Goal: Information Seeking & Learning: Learn about a topic

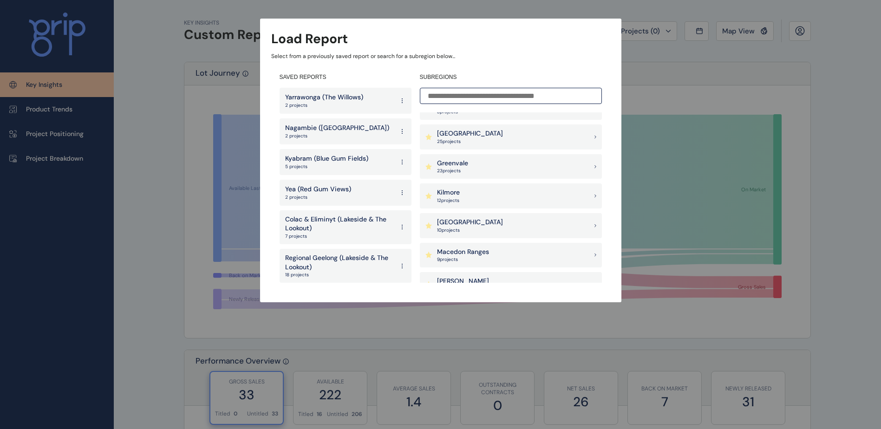
scroll to position [464, 0]
click at [503, 130] on div "Goulburn Valley 25 project s" at bounding box center [511, 132] width 182 height 25
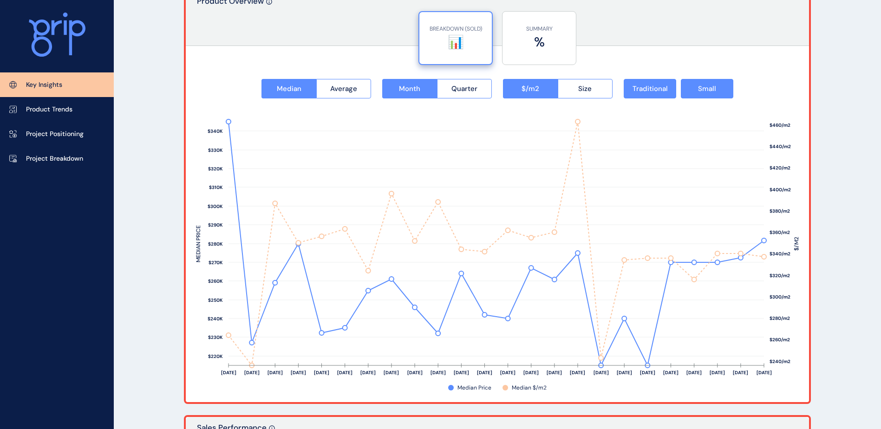
scroll to position [1208, 0]
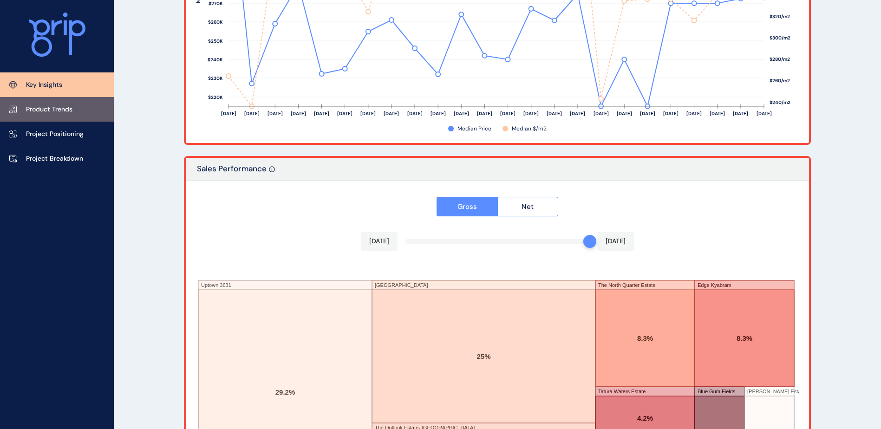
click at [69, 112] on p "Product Trends" at bounding box center [49, 109] width 46 height 9
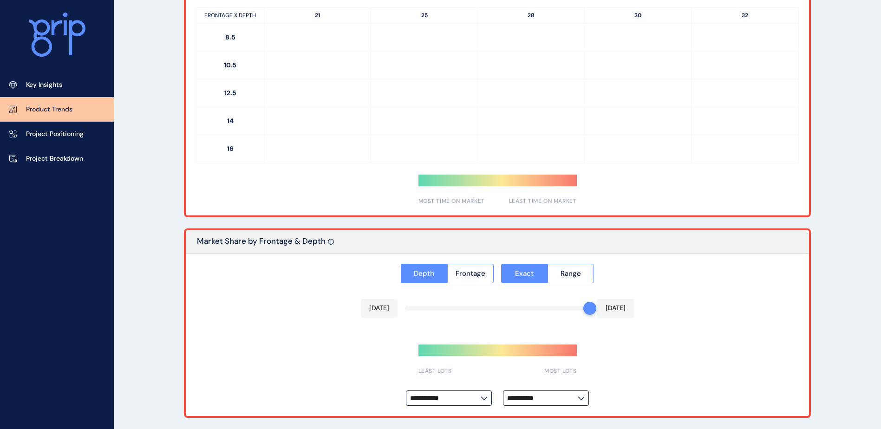
type input "*********"
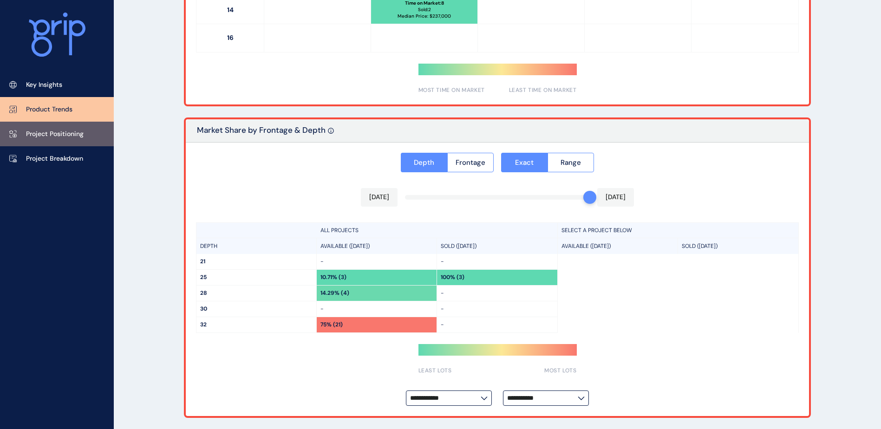
click at [73, 135] on p "Project Positioning" at bounding box center [55, 134] width 58 height 9
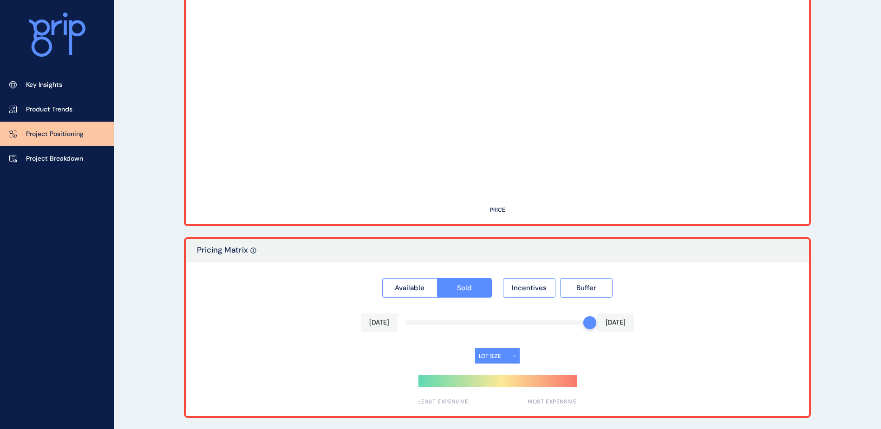
type input "**********"
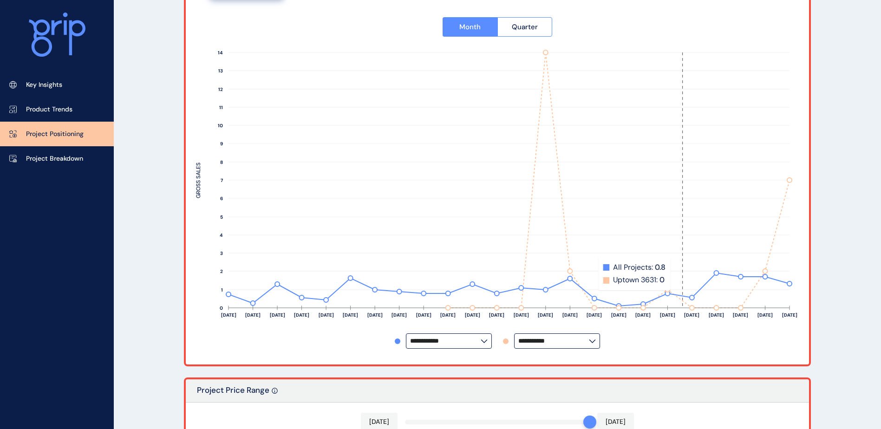
scroll to position [139, 0]
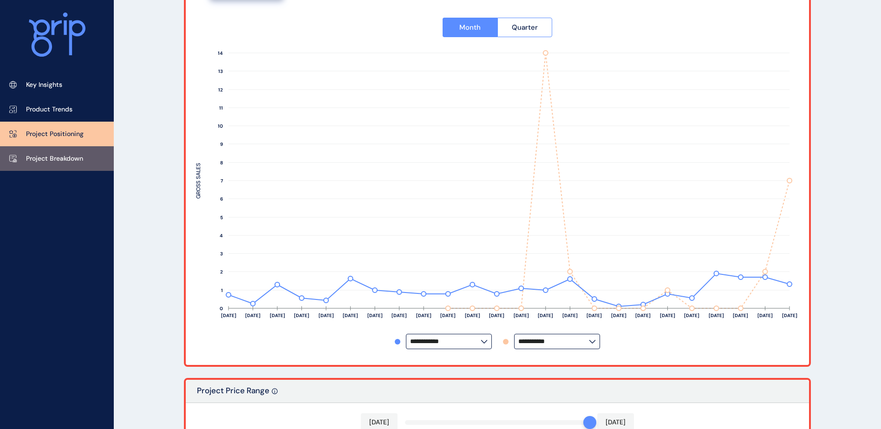
click at [57, 160] on p "Project Breakdown" at bounding box center [54, 158] width 57 height 9
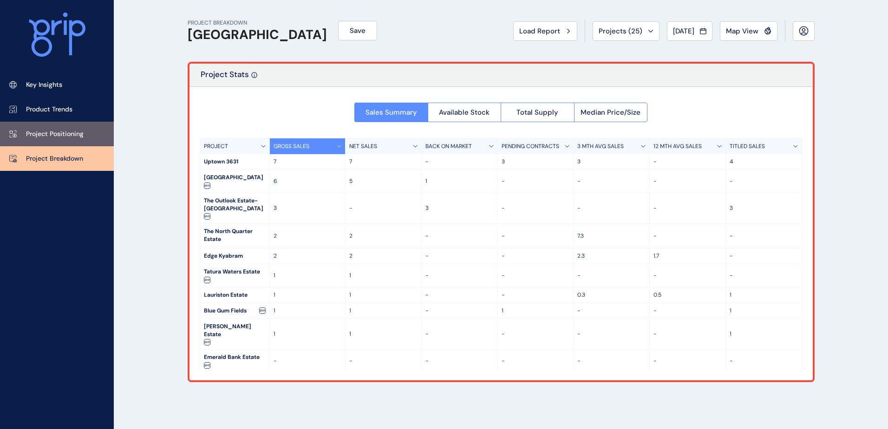
click at [85, 131] on link "Project Positioning" at bounding box center [57, 134] width 114 height 25
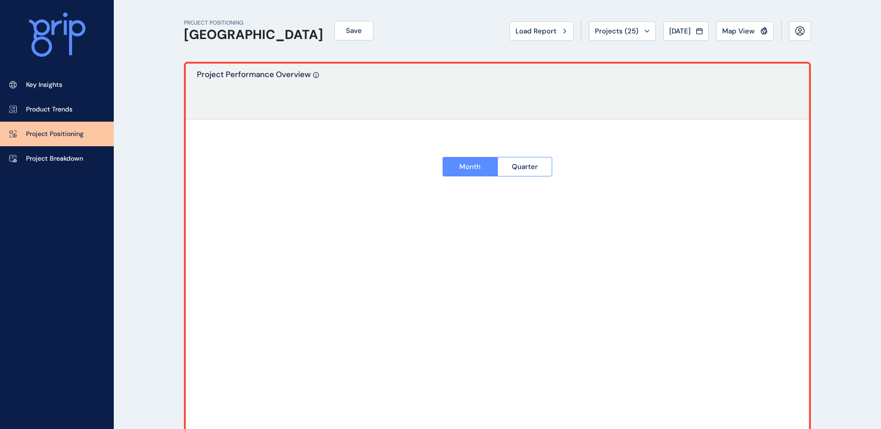
type input "**********"
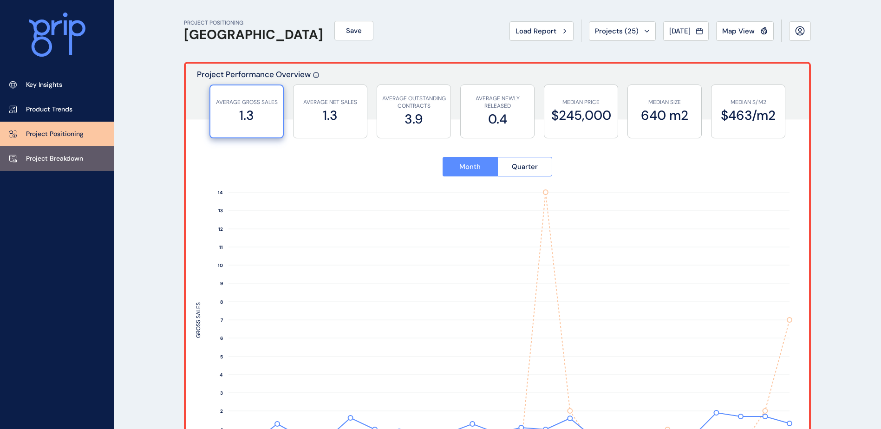
click at [48, 165] on link "Project Breakdown" at bounding box center [57, 158] width 114 height 25
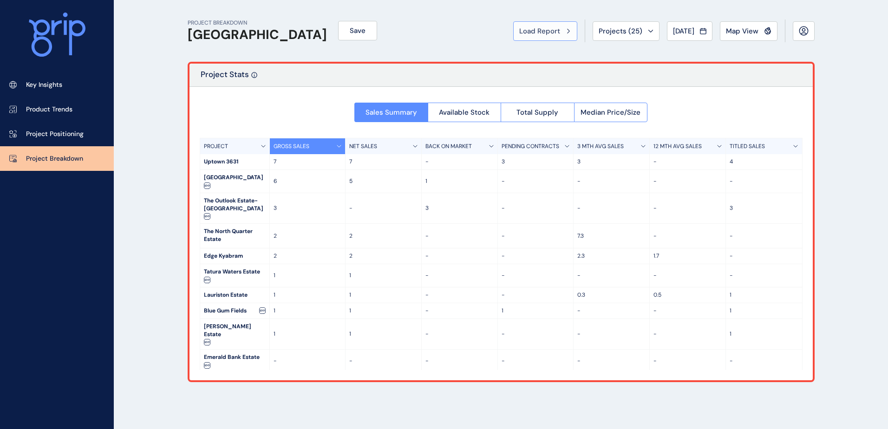
click at [536, 32] on span "Load Report" at bounding box center [539, 30] width 41 height 9
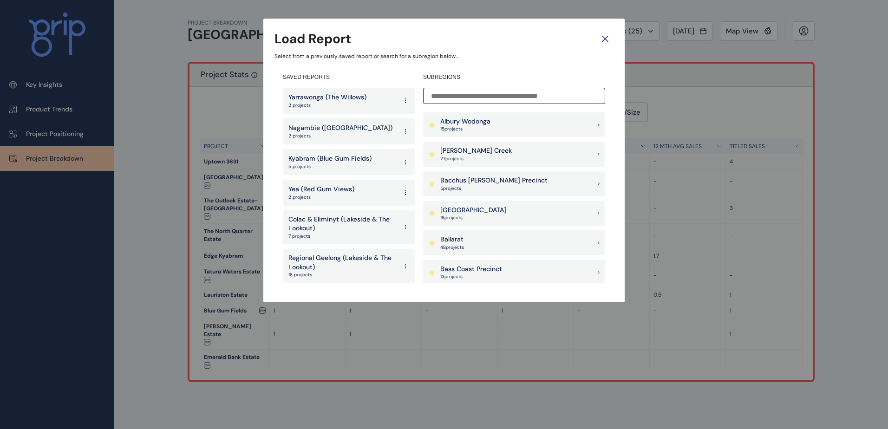
click at [333, 162] on p "Kyabram (Blue Gum Fields)" at bounding box center [329, 158] width 83 height 9
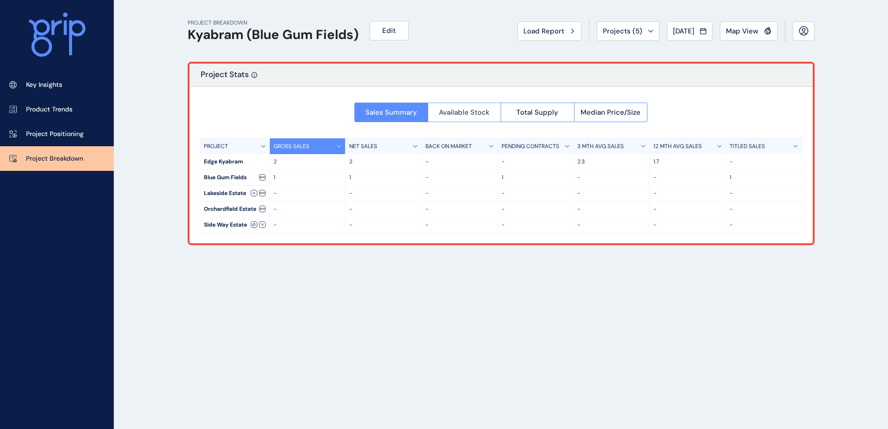
click at [475, 115] on span "Available Stock" at bounding box center [464, 112] width 51 height 9
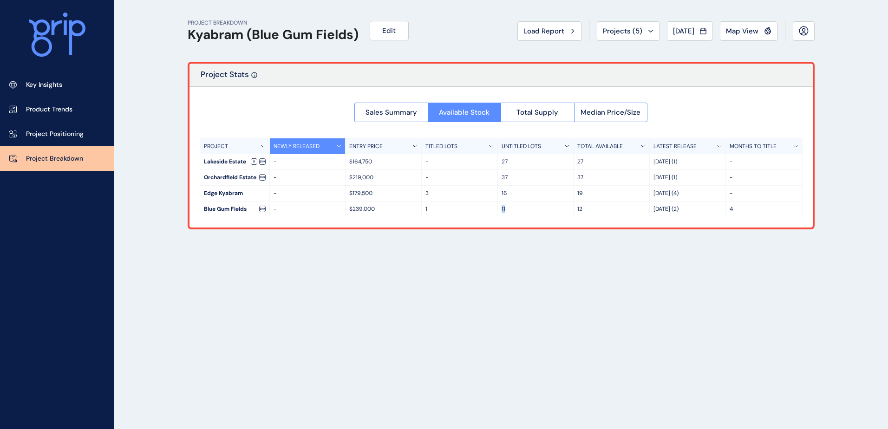
drag, startPoint x: 508, startPoint y: 209, endPoint x: 500, endPoint y: 210, distance: 8.0
click at [500, 210] on div "11" at bounding box center [536, 209] width 76 height 15
click at [544, 111] on span "Total Supply" at bounding box center [537, 112] width 42 height 9
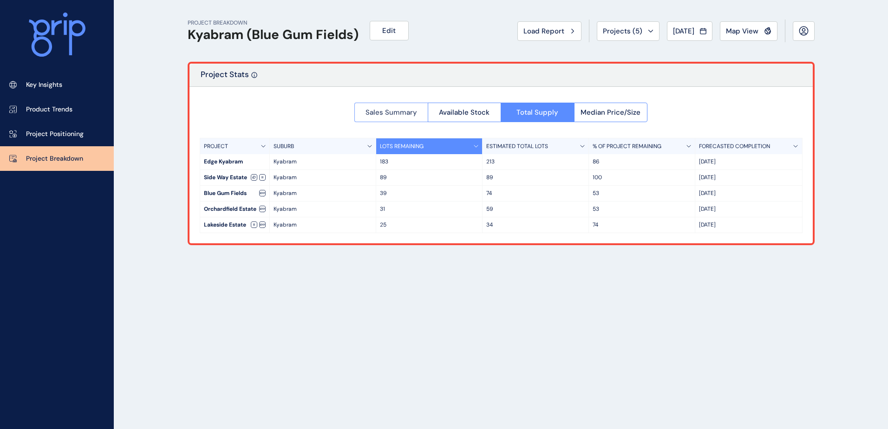
click at [370, 110] on span "Sales Summary" at bounding box center [392, 112] width 52 height 9
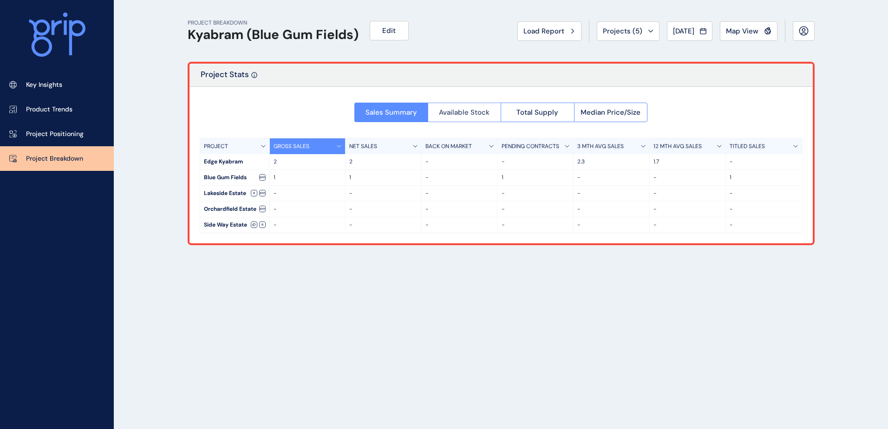
click at [450, 111] on span "Available Stock" at bounding box center [464, 112] width 51 height 9
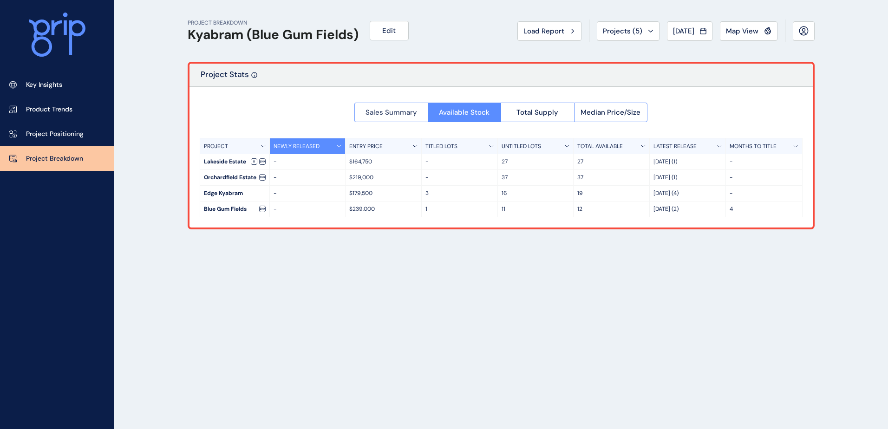
click at [384, 110] on span "Sales Summary" at bounding box center [392, 112] width 52 height 9
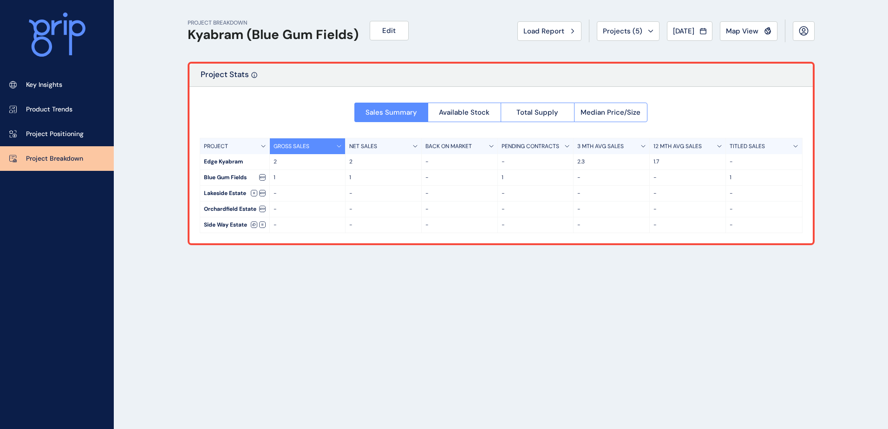
click at [259, 285] on div "PROJECT BREAKDOWN Kyabram (Blue Gum Fields) Edit Load Report Projects ( 5 ) [DA…" at bounding box center [501, 214] width 650 height 429
click at [618, 36] on button "Projects ( 5 )" at bounding box center [628, 31] width 63 height 20
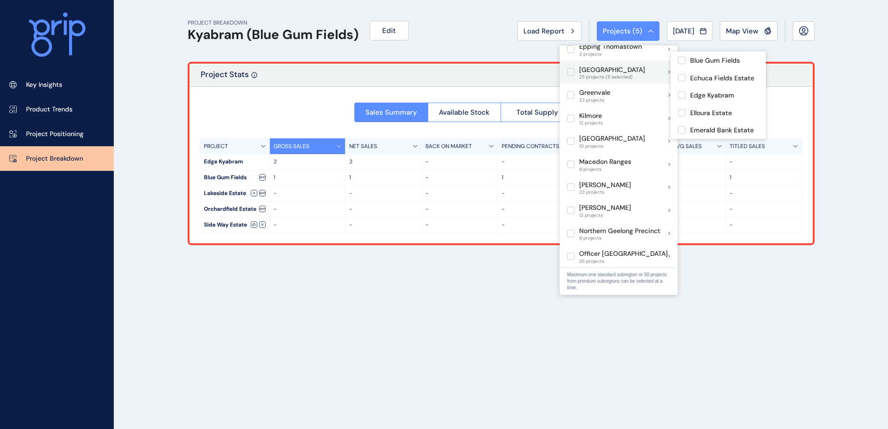
click at [596, 65] on p "[GEOGRAPHIC_DATA]" at bounding box center [612, 69] width 66 height 9
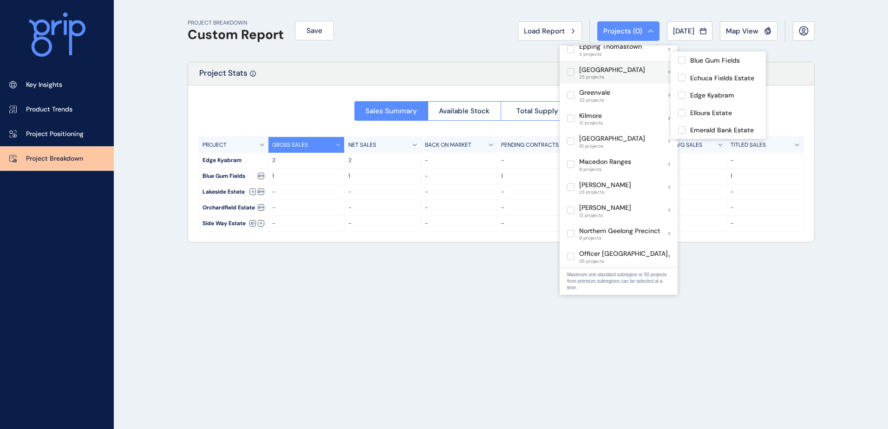
click at [583, 65] on p "[GEOGRAPHIC_DATA]" at bounding box center [612, 69] width 66 height 9
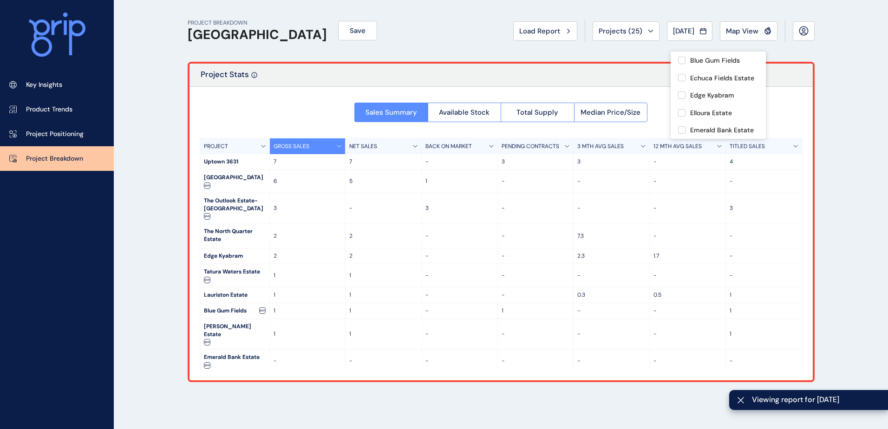
click at [159, 196] on div "PROJECT BREAKDOWN Goulburn Valley Save Load Report Projects ( 25 ) [DATE] 2025 …" at bounding box center [444, 214] width 888 height 429
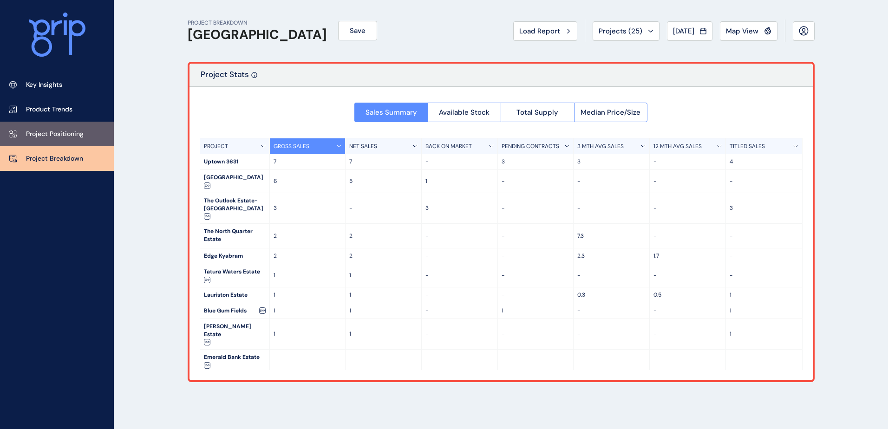
click at [86, 130] on link "Project Positioning" at bounding box center [57, 134] width 114 height 25
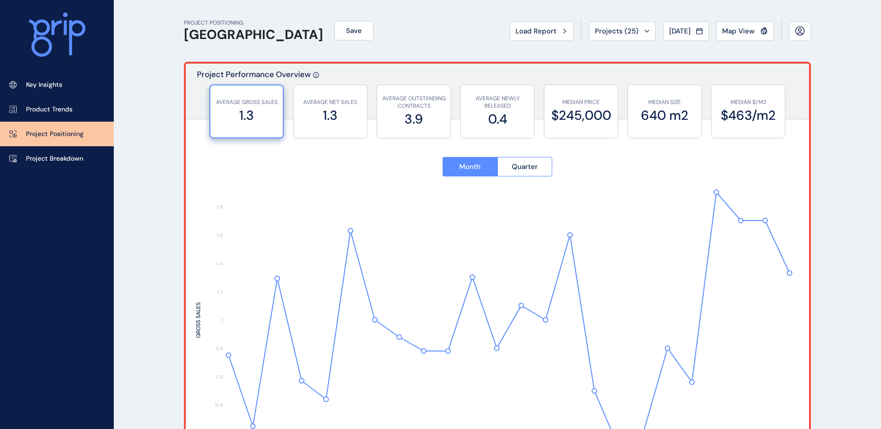
type input "**********"
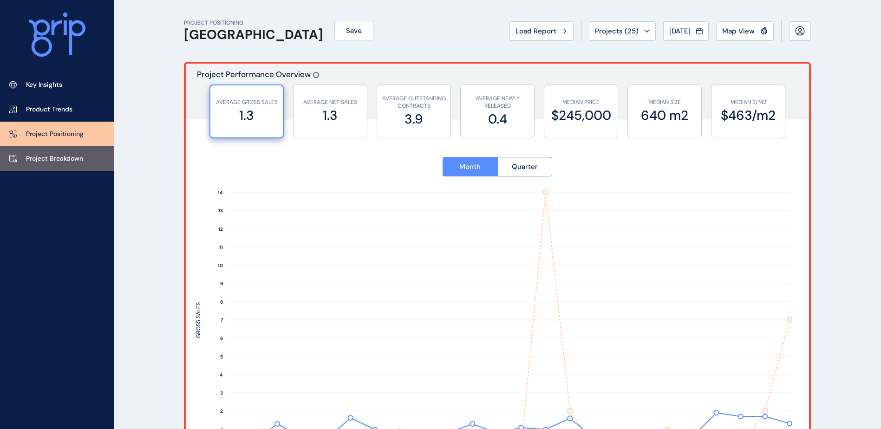
click at [66, 165] on link "Project Breakdown" at bounding box center [57, 158] width 114 height 25
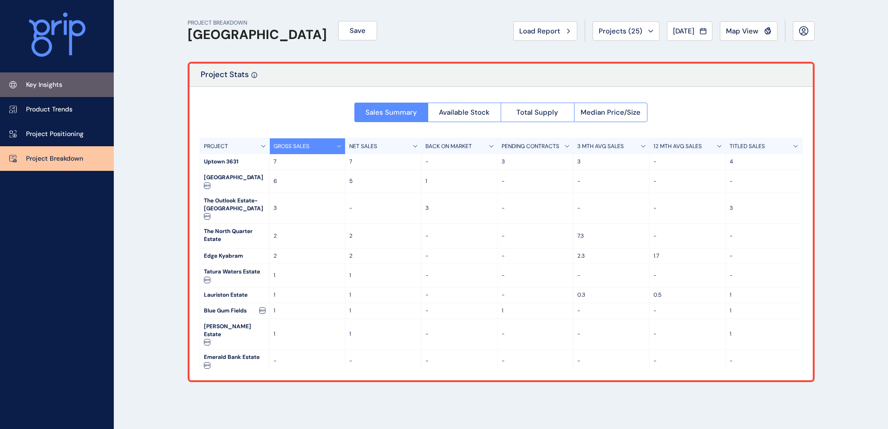
click at [53, 89] on p "Key Insights" at bounding box center [44, 84] width 36 height 9
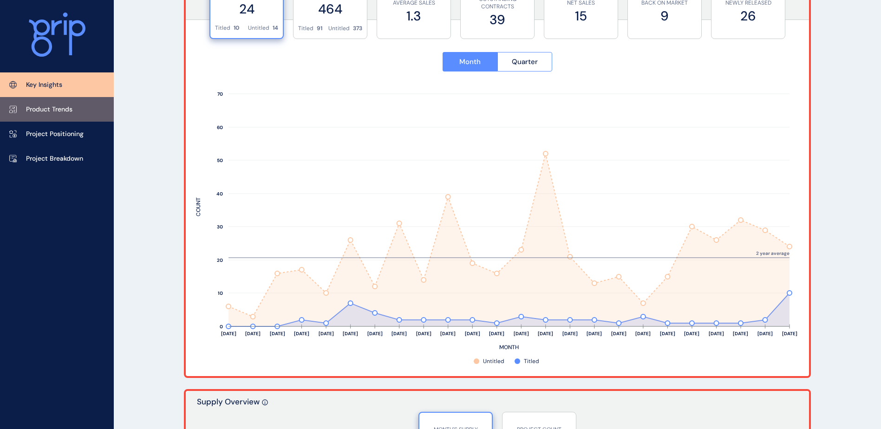
scroll to position [372, 0]
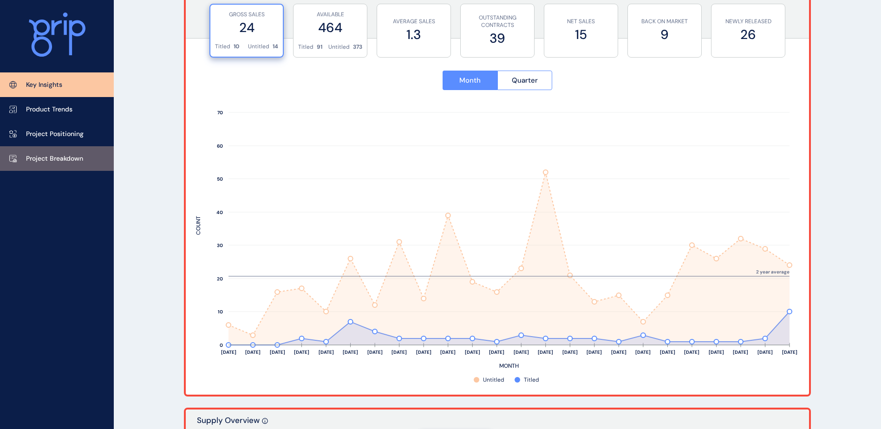
click at [61, 146] on link "Project Breakdown" at bounding box center [57, 158] width 114 height 25
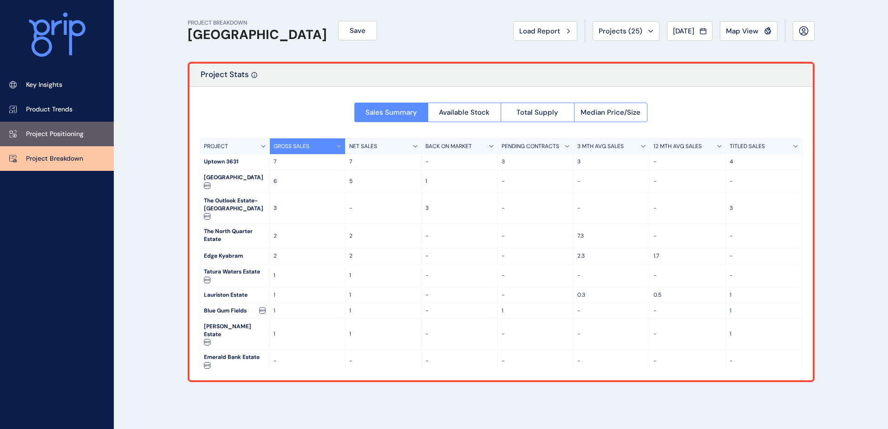
click at [71, 133] on p "Project Positioning" at bounding box center [55, 134] width 58 height 9
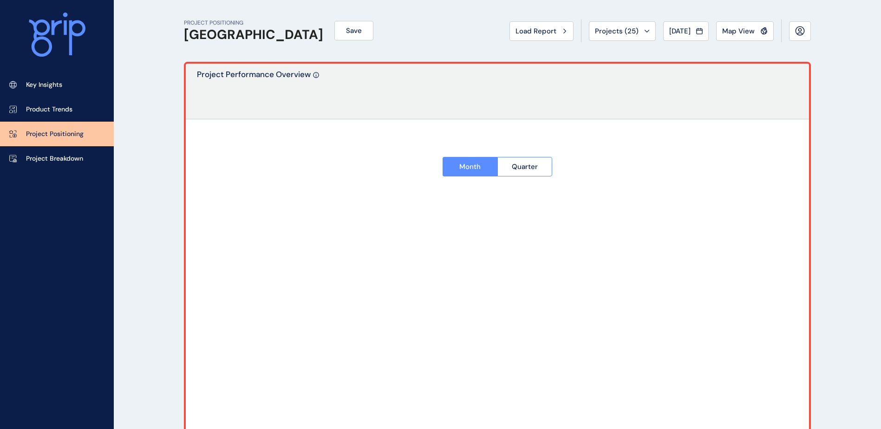
type input "**********"
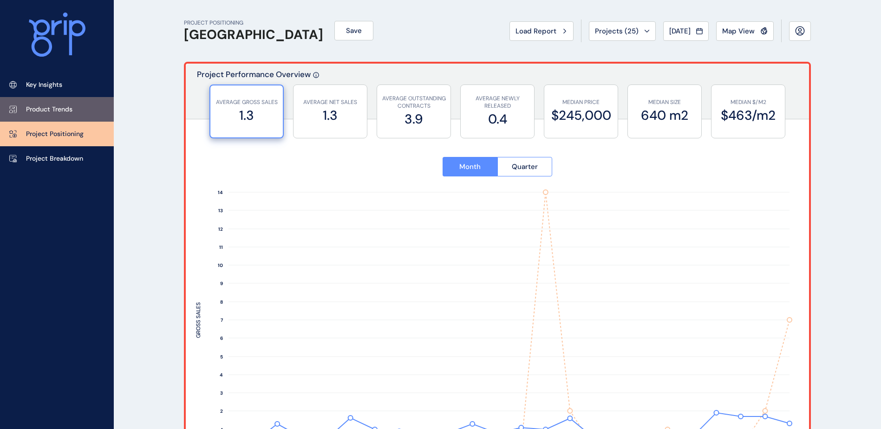
click at [59, 111] on p "Product Trends" at bounding box center [49, 109] width 46 height 9
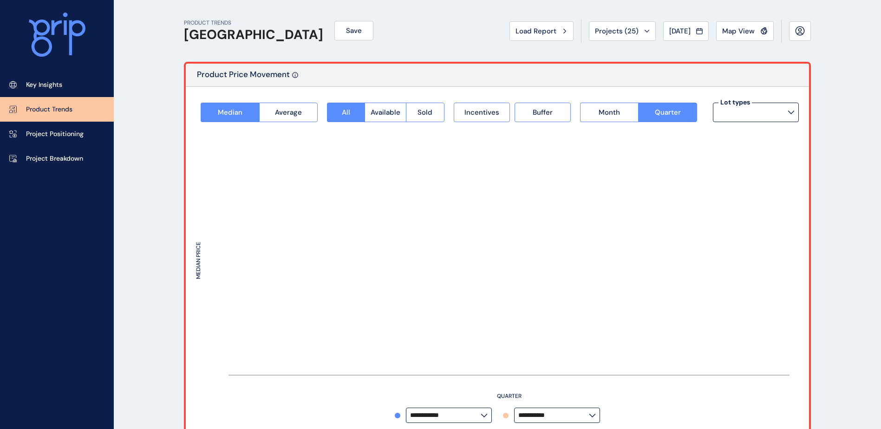
type input "*********"
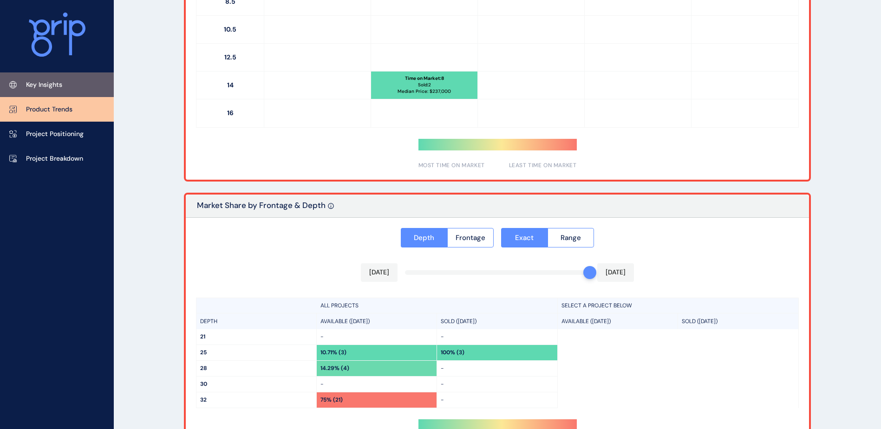
scroll to position [573, 0]
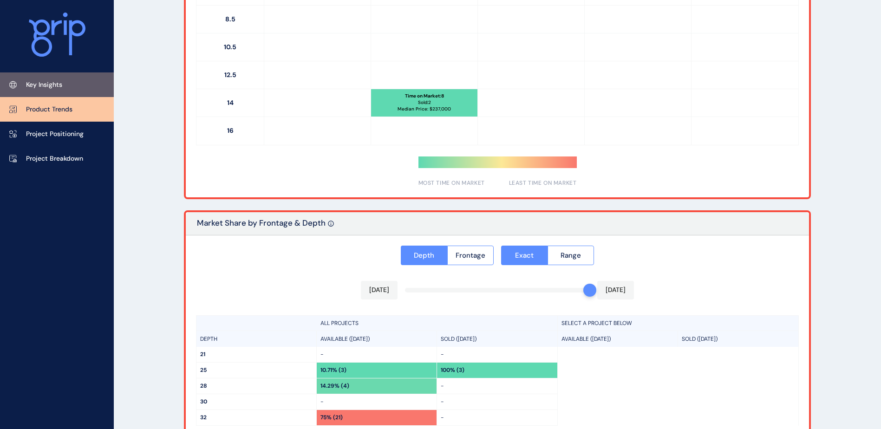
click at [50, 85] on p "Key Insights" at bounding box center [44, 84] width 36 height 9
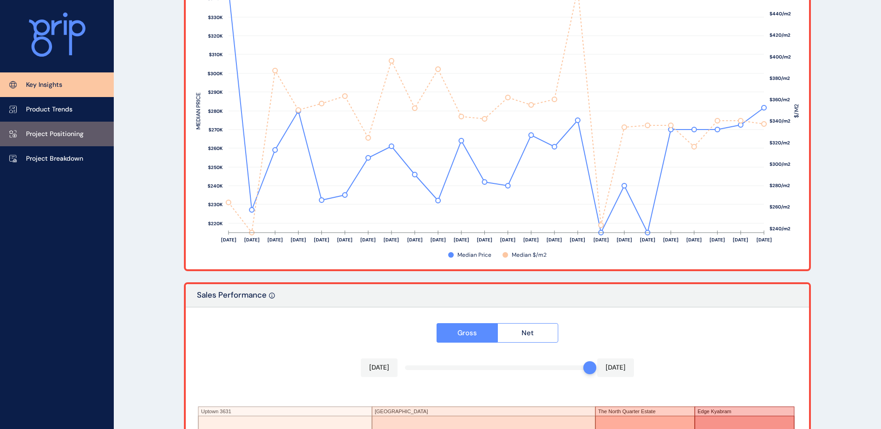
scroll to position [1262, 0]
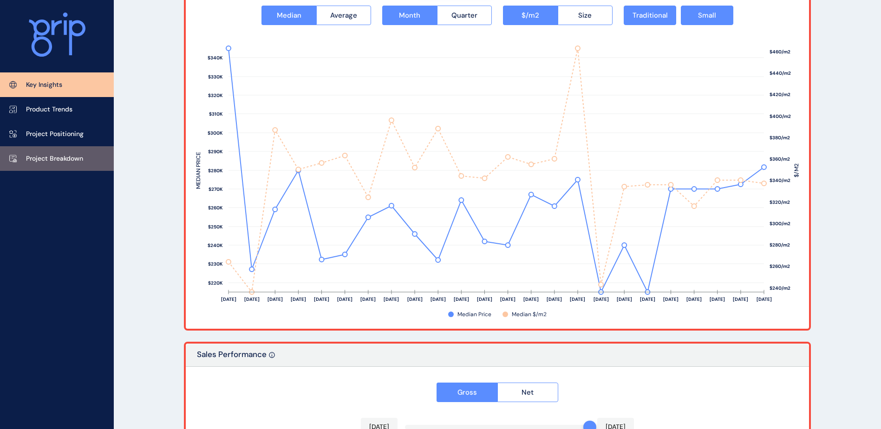
click at [47, 152] on link "Project Breakdown" at bounding box center [57, 158] width 114 height 25
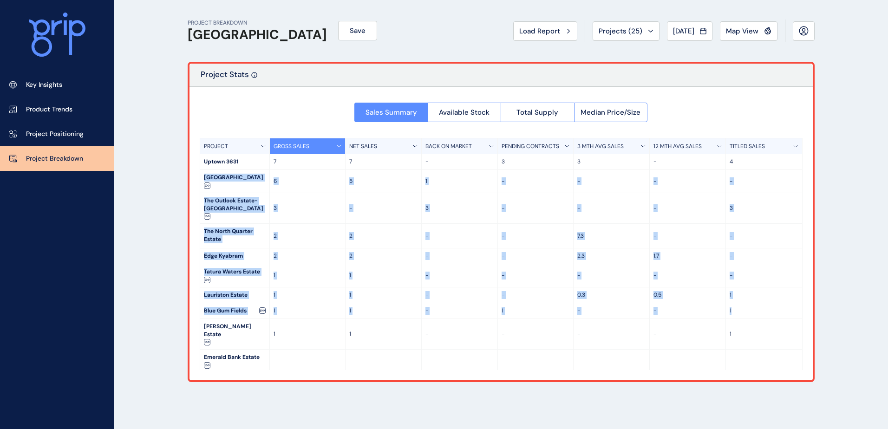
drag, startPoint x: 802, startPoint y: 167, endPoint x: 801, endPoint y: 323, distance: 156.1
click at [801, 323] on div "PROJECT GROSS SALES NET SALES BACK ON MARKET PENDING CONTRACTS 3 MTH AVG SALES …" at bounding box center [501, 254] width 603 height 232
drag, startPoint x: 801, startPoint y: 323, endPoint x: 760, endPoint y: 307, distance: 43.7
click at [760, 303] on div "1" at bounding box center [764, 295] width 76 height 15
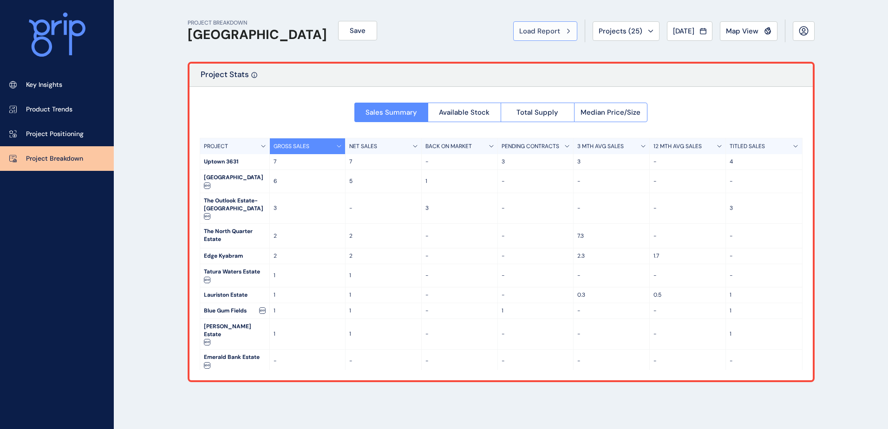
click at [538, 35] on span "Load Report" at bounding box center [539, 30] width 41 height 9
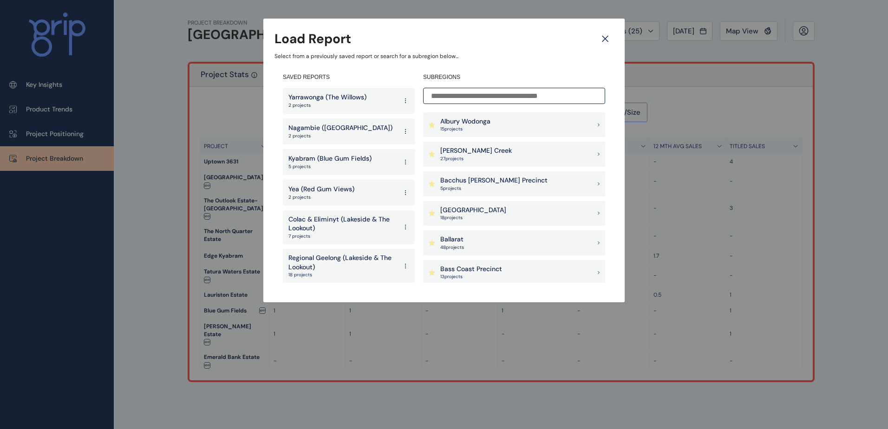
click at [322, 162] on p "Kyabram (Blue Gum Fields)" at bounding box center [329, 158] width 83 height 9
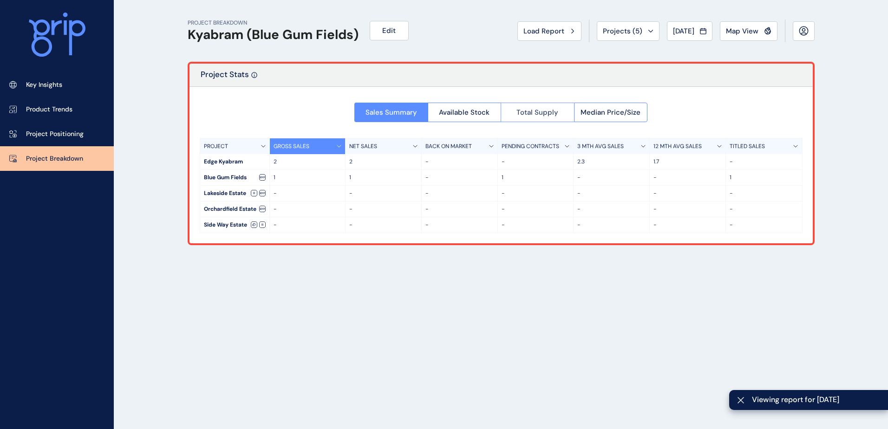
click at [557, 116] on span "Total Supply" at bounding box center [537, 112] width 42 height 9
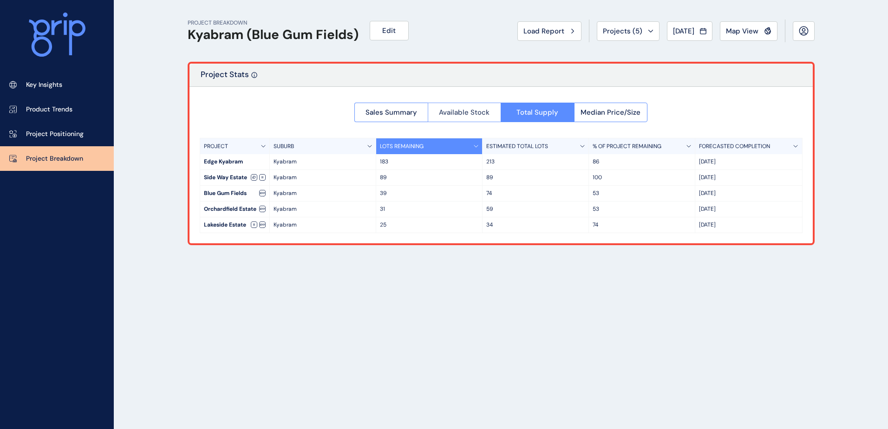
click at [476, 106] on button "Available Stock" at bounding box center [464, 113] width 73 height 20
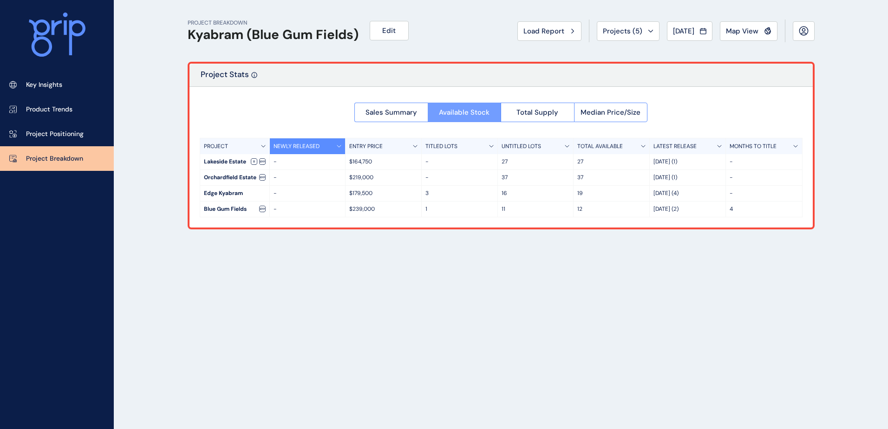
click at [494, 106] on button "Available Stock" at bounding box center [464, 113] width 73 height 20
click at [622, 112] on span "Median Price/Size" at bounding box center [611, 112] width 60 height 9
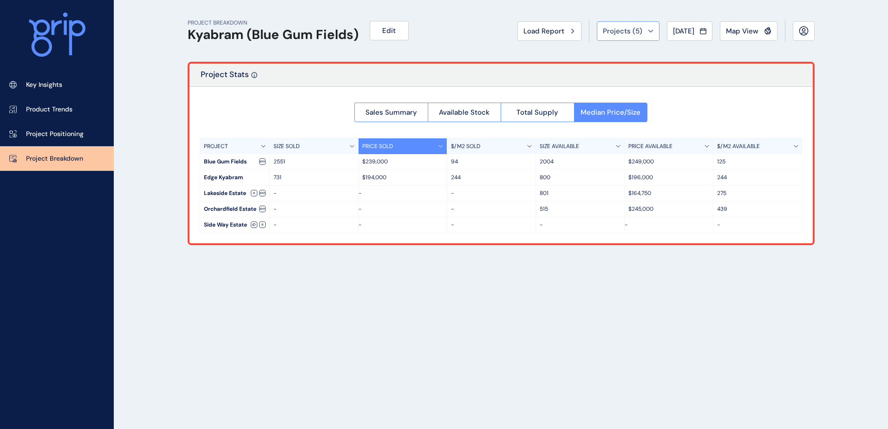
click at [604, 30] on span "Projects ( 5 )" at bounding box center [622, 30] width 39 height 9
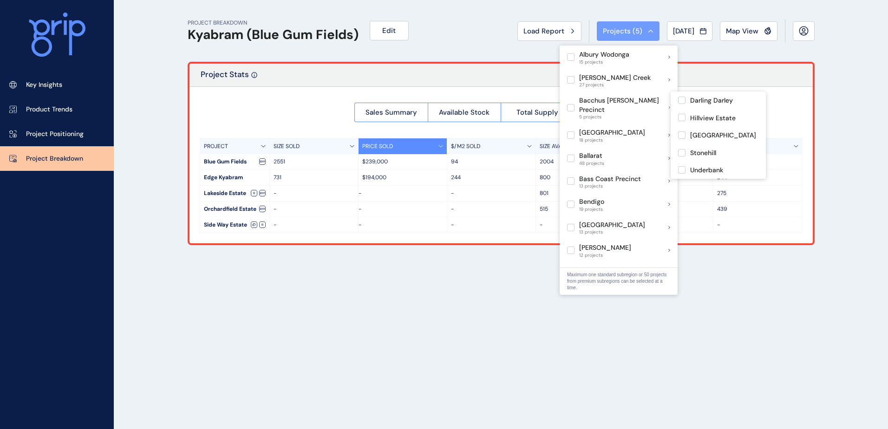
click at [616, 103] on p "Bacchus [PERSON_NAME] Precinct" at bounding box center [624, 105] width 90 height 18
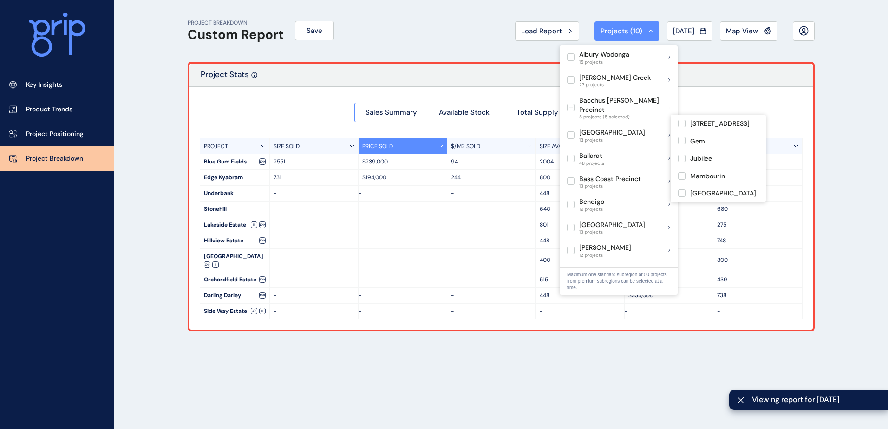
click at [152, 164] on div "PROJECT BREAKDOWN Custom Report Save Load Report Projects ( 10 ) [DATE] 2025 < …" at bounding box center [444, 214] width 888 height 429
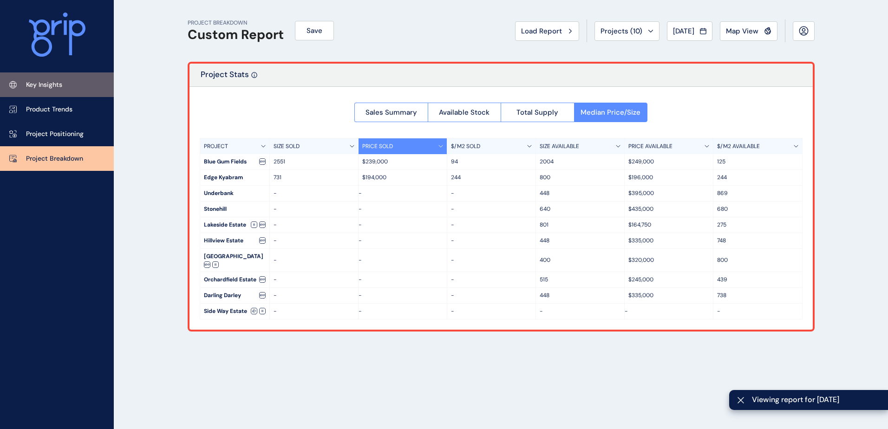
click at [56, 87] on p "Key Insights" at bounding box center [44, 84] width 36 height 9
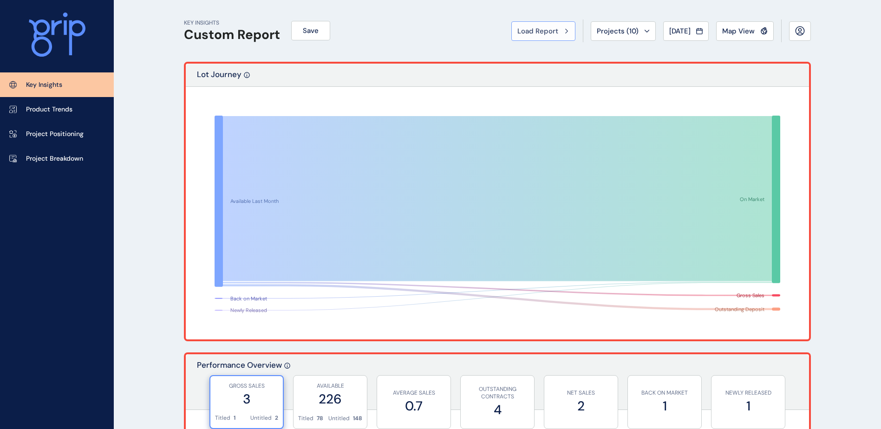
click at [546, 29] on span "Load Report" at bounding box center [537, 30] width 41 height 9
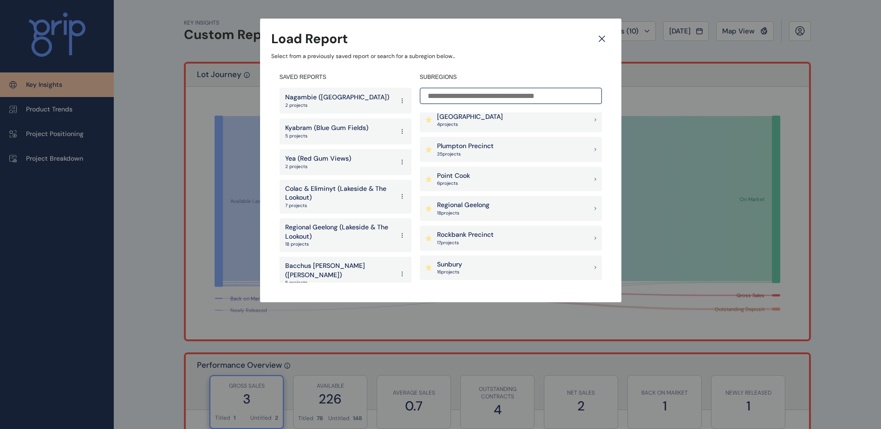
scroll to position [790, 0]
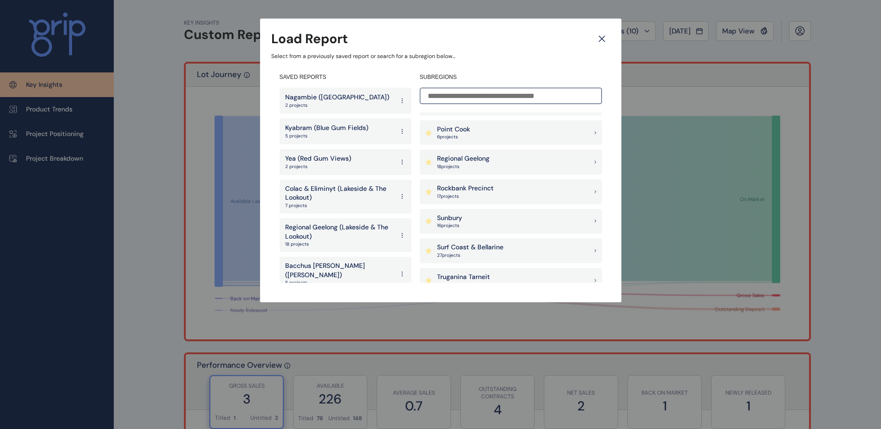
click at [478, 162] on p "Regional Geelong" at bounding box center [463, 158] width 52 height 9
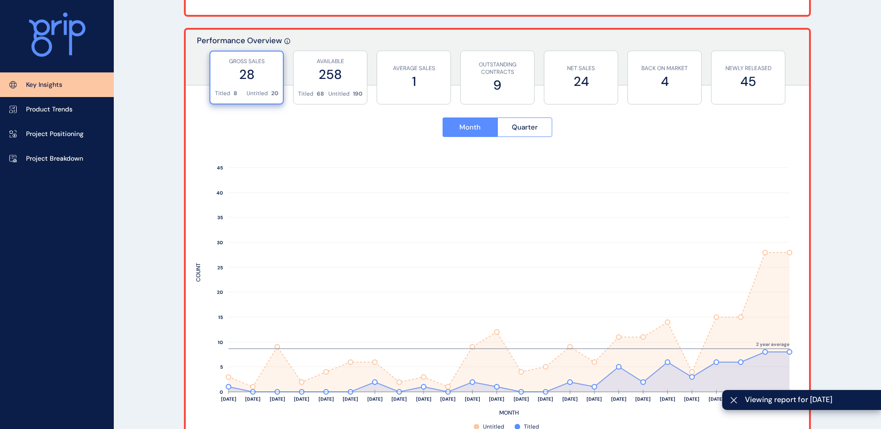
scroll to position [325, 0]
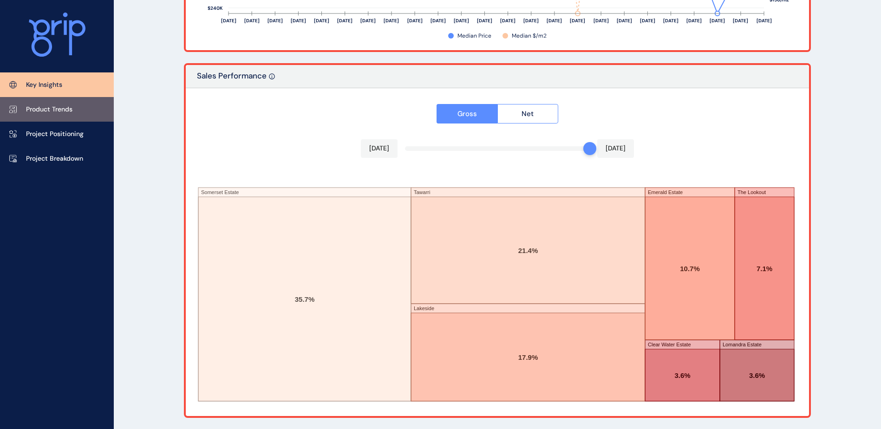
click at [76, 118] on link "Product Trends" at bounding box center [57, 109] width 114 height 25
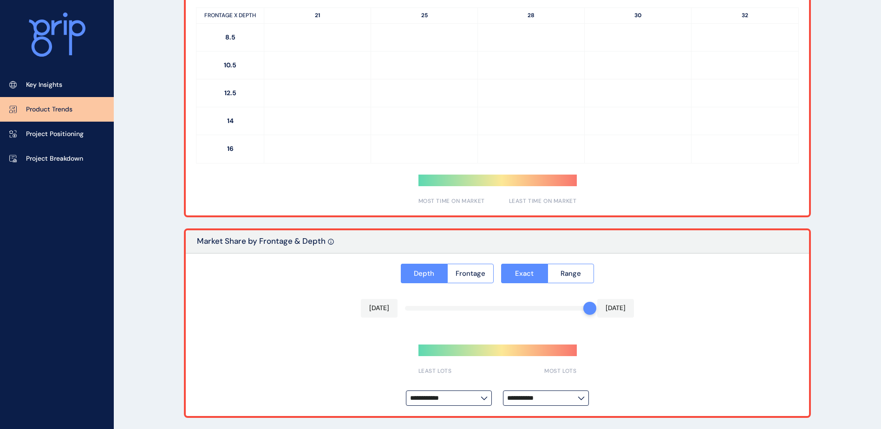
type input "*********"
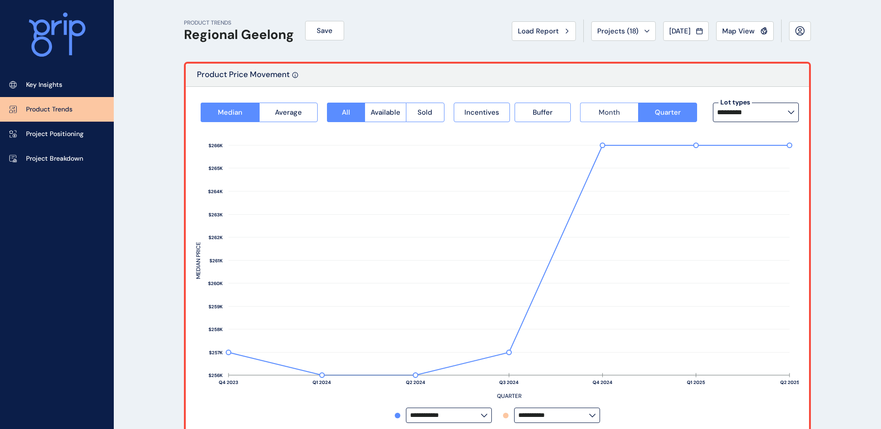
click at [601, 107] on button "Month" at bounding box center [609, 113] width 59 height 20
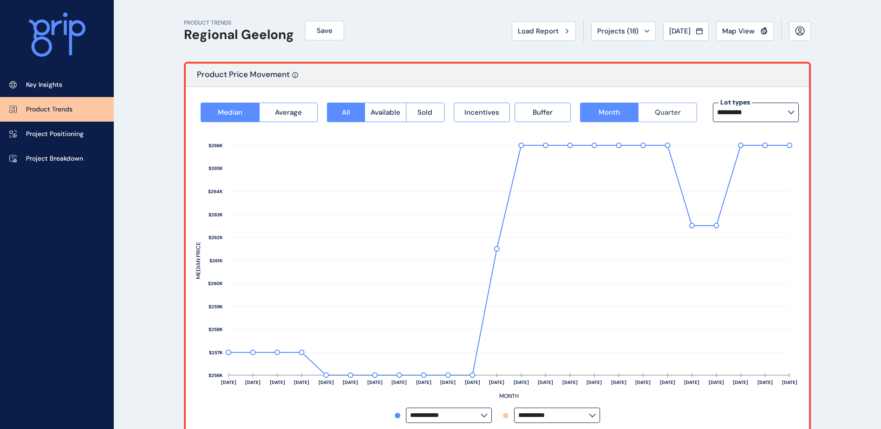
click at [666, 108] on span "Quarter" at bounding box center [668, 112] width 26 height 9
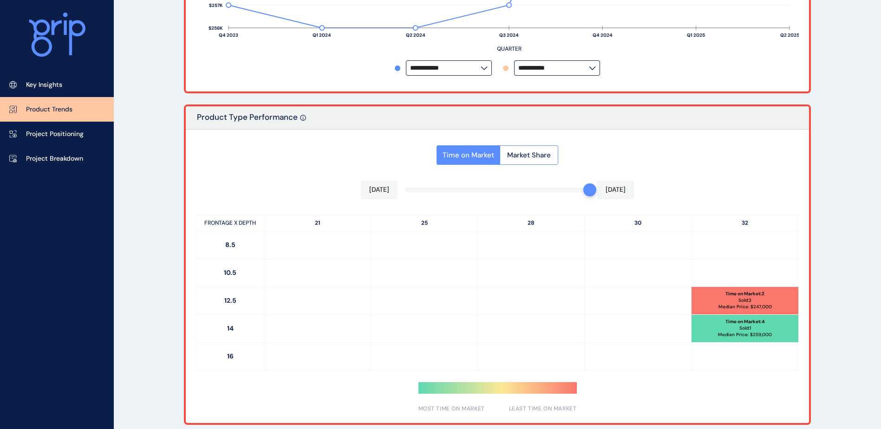
scroll to position [372, 0]
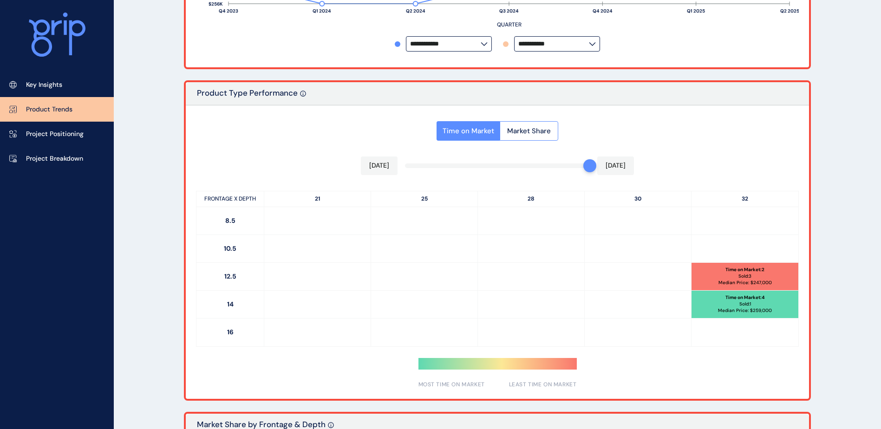
click at [423, 169] on div "[DATE] [DATE]" at bounding box center [497, 166] width 273 height 19
click at [425, 167] on div "Time on Market Market Share [DATE] [DATE] FRONTAGE X DEPTH 21 25 28 30 32 8.5 1…" at bounding box center [497, 252] width 623 height 294
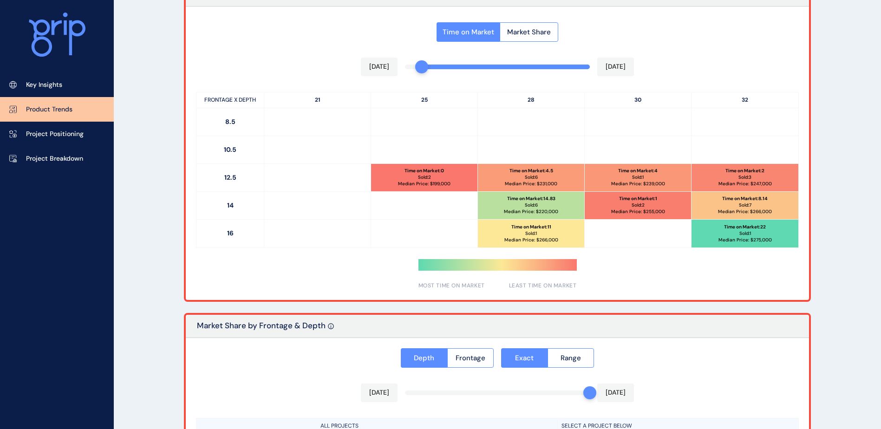
scroll to position [666, 0]
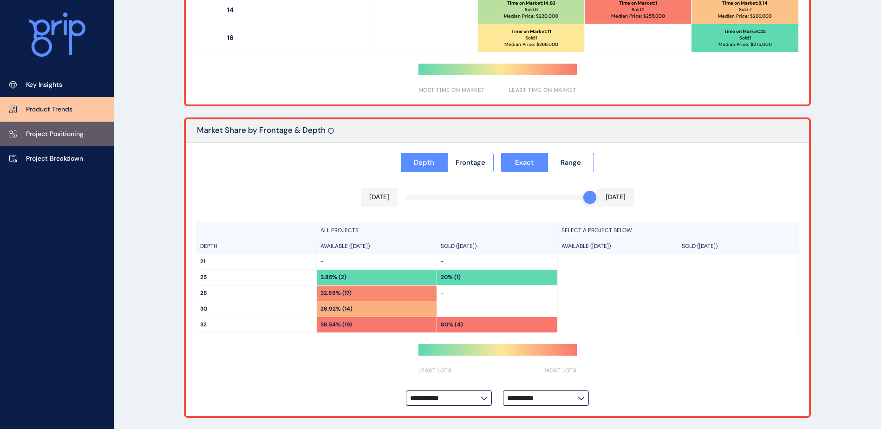
click at [66, 132] on p "Project Positioning" at bounding box center [55, 134] width 58 height 9
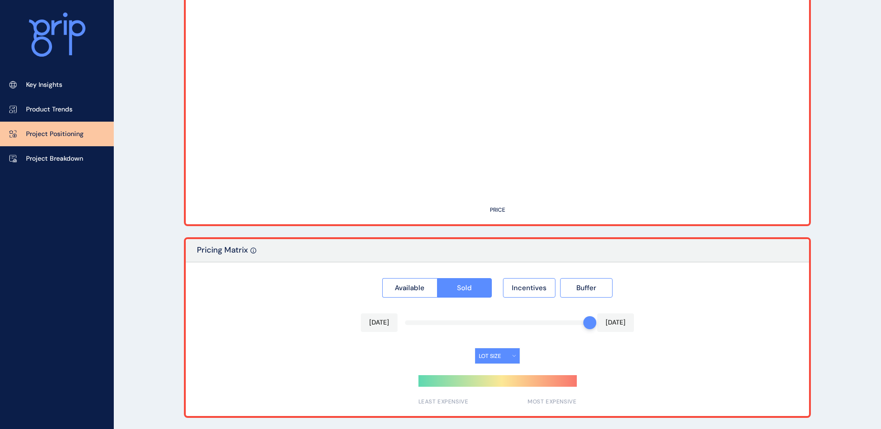
type input "**********"
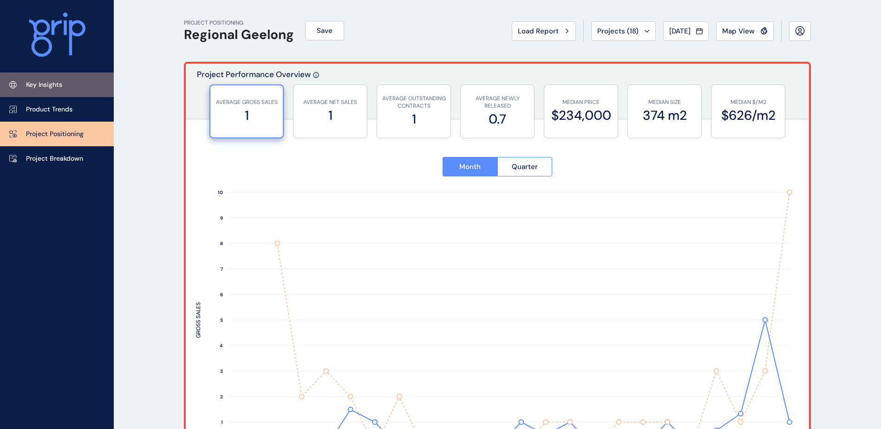
click at [63, 78] on link "Key Insights" at bounding box center [57, 84] width 114 height 25
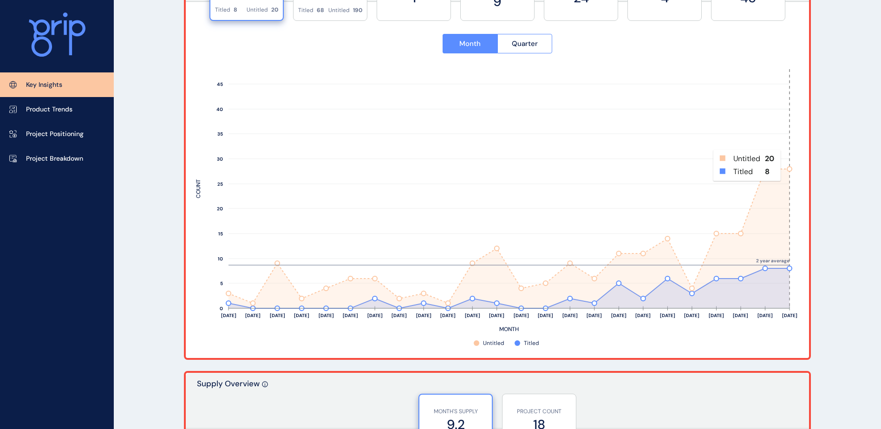
scroll to position [418, 0]
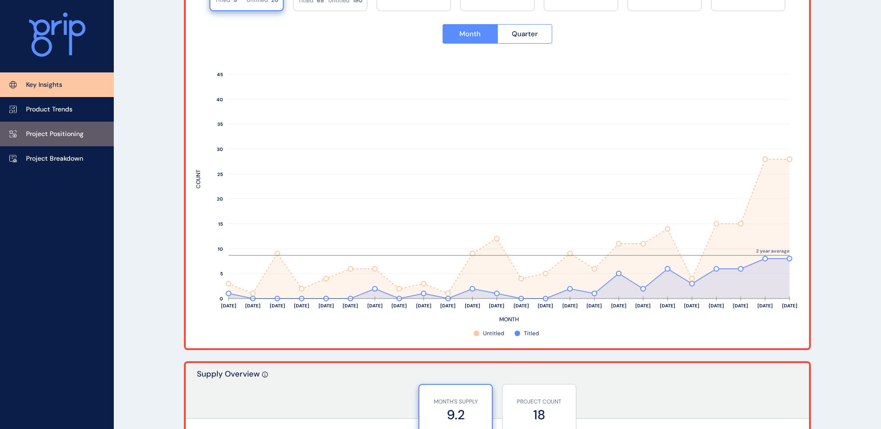
click at [75, 129] on link "Project Positioning" at bounding box center [57, 134] width 114 height 25
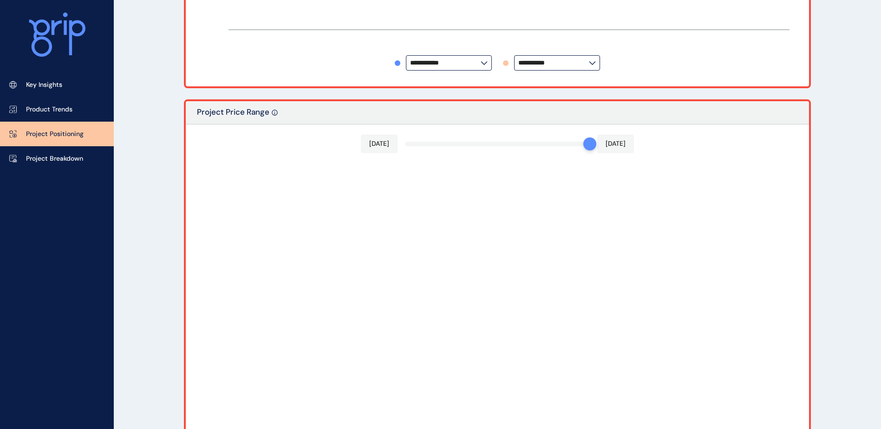
type input "**********"
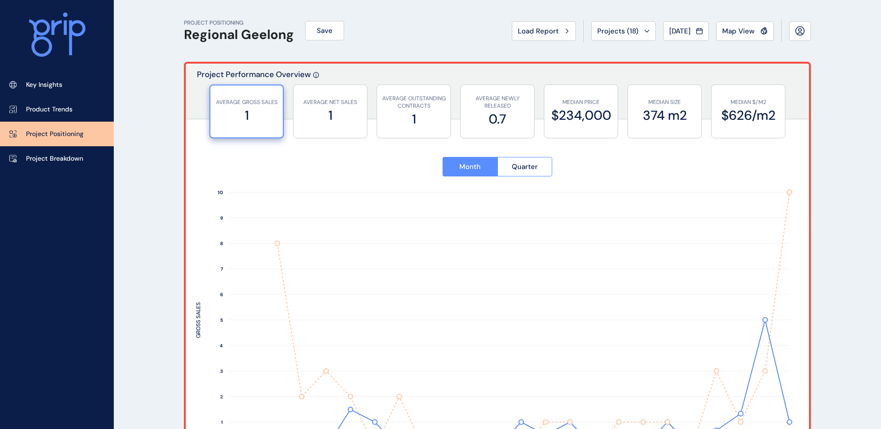
scroll to position [46, 0]
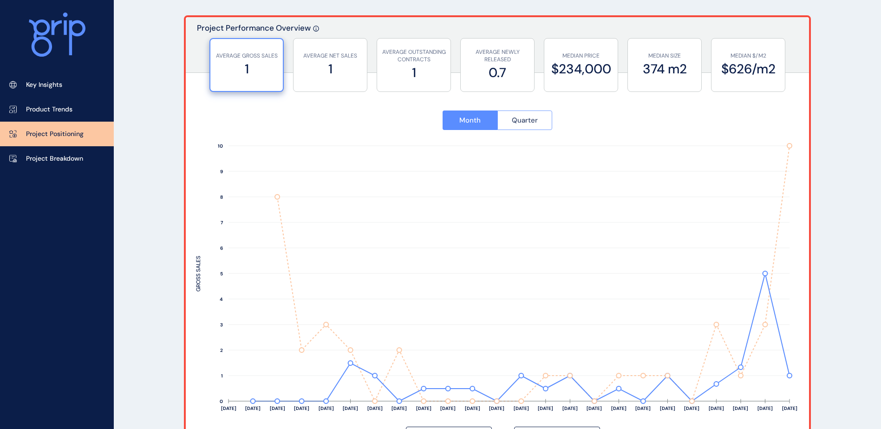
click at [530, 122] on span "Quarter" at bounding box center [525, 120] width 26 height 9
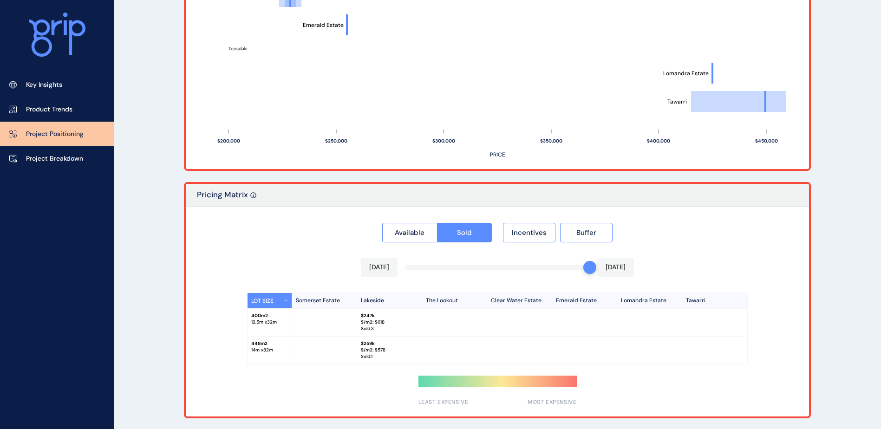
scroll to position [705, 0]
drag, startPoint x: 57, startPoint y: 159, endPoint x: 75, endPoint y: 163, distance: 18.5
click at [57, 159] on p "Project Breakdown" at bounding box center [54, 158] width 57 height 9
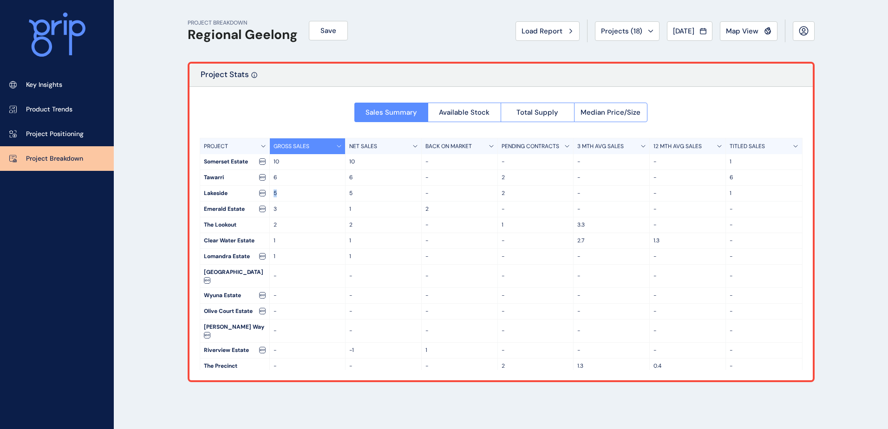
drag, startPoint x: 276, startPoint y: 193, endPoint x: 269, endPoint y: 192, distance: 7.5
click at [269, 192] on div "Lakeside 5 5 - 2 - - 1" at bounding box center [501, 194] width 602 height 16
drag, startPoint x: 269, startPoint y: 192, endPoint x: 298, endPoint y: 197, distance: 29.7
click at [298, 197] on div "5" at bounding box center [308, 193] width 76 height 15
drag, startPoint x: 508, startPoint y: 195, endPoint x: 498, endPoint y: 190, distance: 11.6
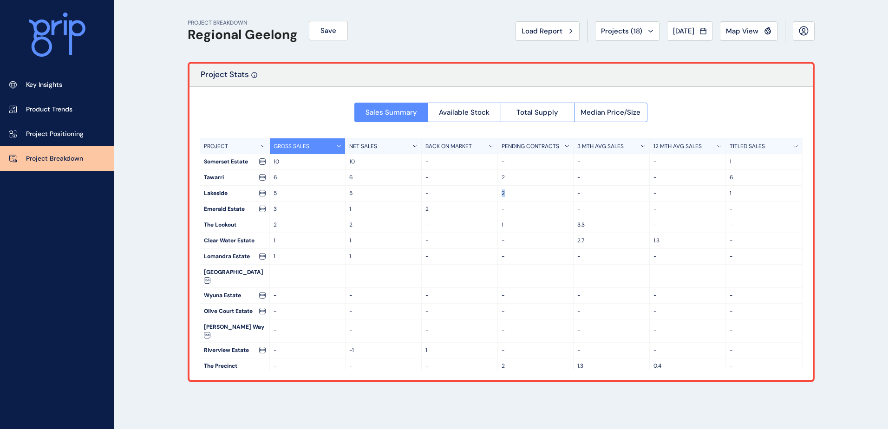
click at [498, 190] on div "2" at bounding box center [536, 193] width 76 height 15
drag, startPoint x: 735, startPoint y: 192, endPoint x: 715, endPoint y: 191, distance: 19.5
click at [715, 191] on div "Lakeside 5 5 - 2 - - 1" at bounding box center [501, 194] width 602 height 16
click at [481, 108] on span "Available Stock" at bounding box center [464, 112] width 51 height 9
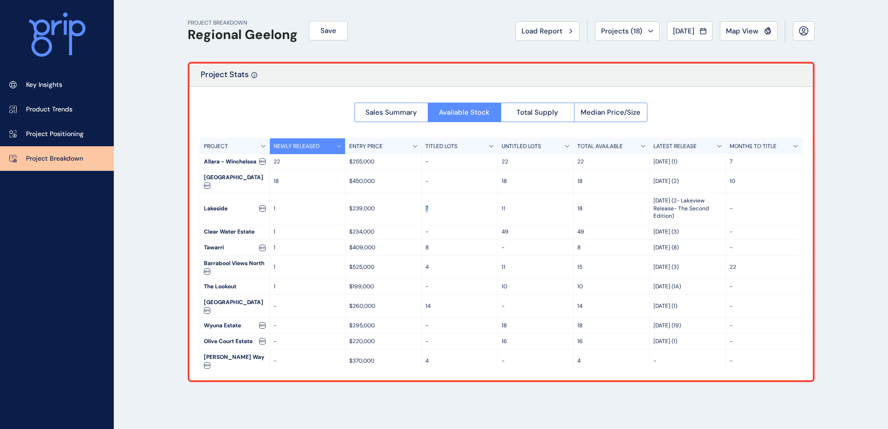
drag, startPoint x: 432, startPoint y: 201, endPoint x: 423, endPoint y: 200, distance: 9.3
click at [423, 200] on div "7" at bounding box center [460, 208] width 76 height 31
drag, startPoint x: 423, startPoint y: 200, endPoint x: 494, endPoint y: 199, distance: 71.1
click at [494, 199] on div "Lakeside 1 $239,000 7 11 [DATE] (2- [GEOGRAPHIC_DATA] Release- The Second Editi…" at bounding box center [501, 208] width 602 height 31
drag, startPoint x: 494, startPoint y: 199, endPoint x: 442, endPoint y: 210, distance: 53.6
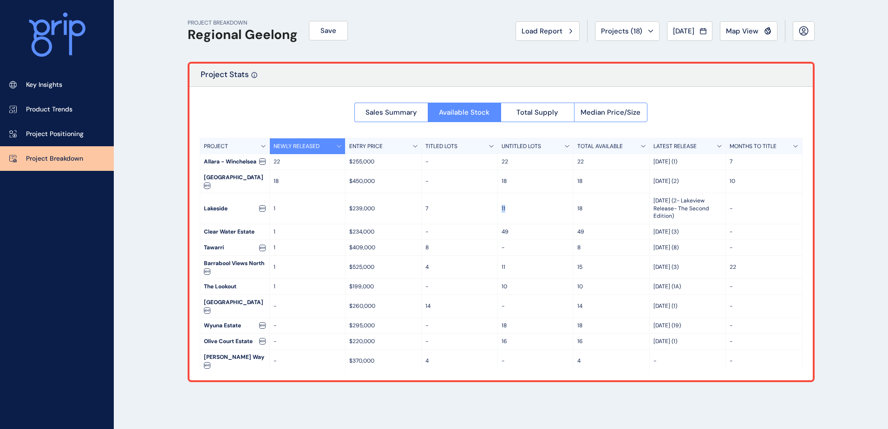
click at [442, 210] on div "7" at bounding box center [460, 208] width 76 height 31
drag, startPoint x: 675, startPoint y: 208, endPoint x: 642, endPoint y: 190, distance: 36.8
click at [642, 193] on div "Lakeside 1 $239,000 7 11 [DATE] (2- [GEOGRAPHIC_DATA] Release- The Second Editi…" at bounding box center [501, 208] width 602 height 31
drag, startPoint x: 642, startPoint y: 190, endPoint x: 676, endPoint y: 200, distance: 34.7
click at [676, 200] on p "[DATE] (2- Lakeview Release- The Second Edition)" at bounding box center [688, 208] width 68 height 23
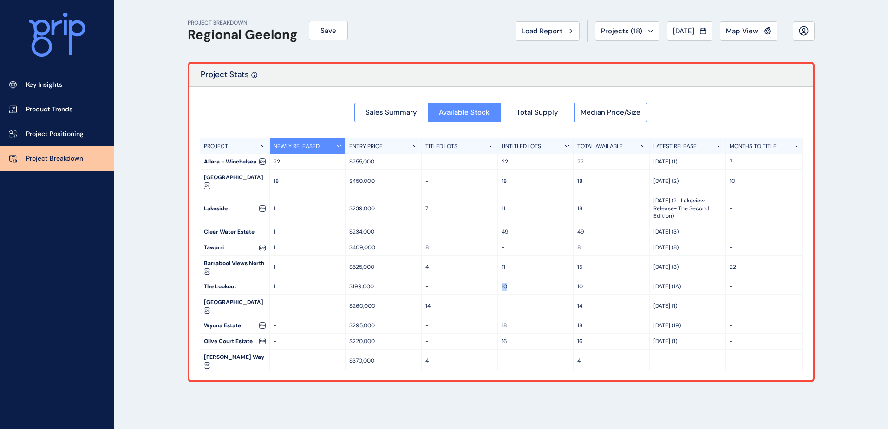
drag, startPoint x: 507, startPoint y: 279, endPoint x: 497, endPoint y: 278, distance: 9.8
click at [498, 279] on div "10" at bounding box center [536, 286] width 76 height 15
click at [543, 109] on span "Total Supply" at bounding box center [537, 112] width 42 height 9
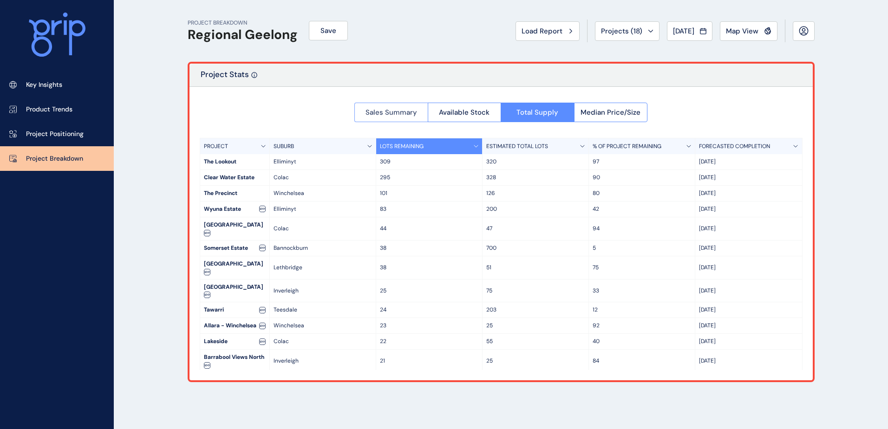
click at [388, 107] on button "Sales Summary" at bounding box center [390, 113] width 73 height 20
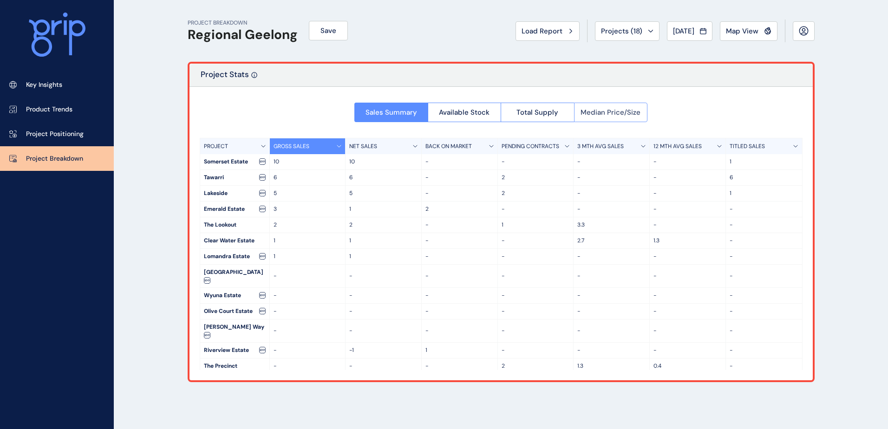
click at [628, 106] on button "Median Price/Size" at bounding box center [611, 113] width 74 height 20
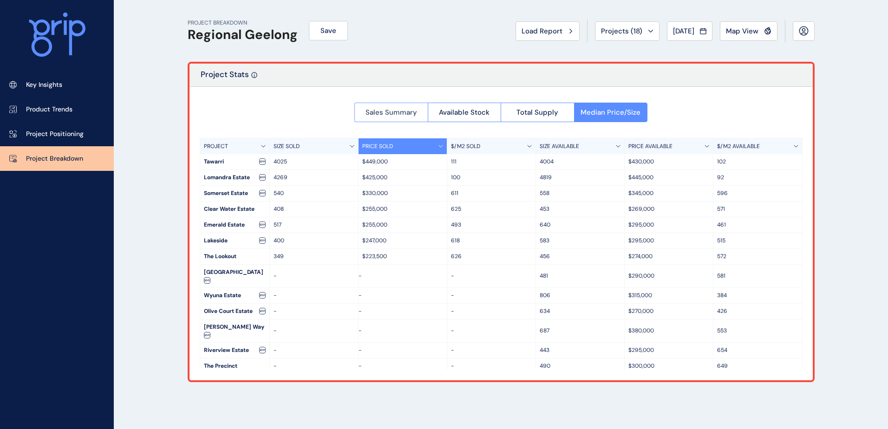
click at [398, 105] on button "Sales Summary" at bounding box center [390, 113] width 73 height 20
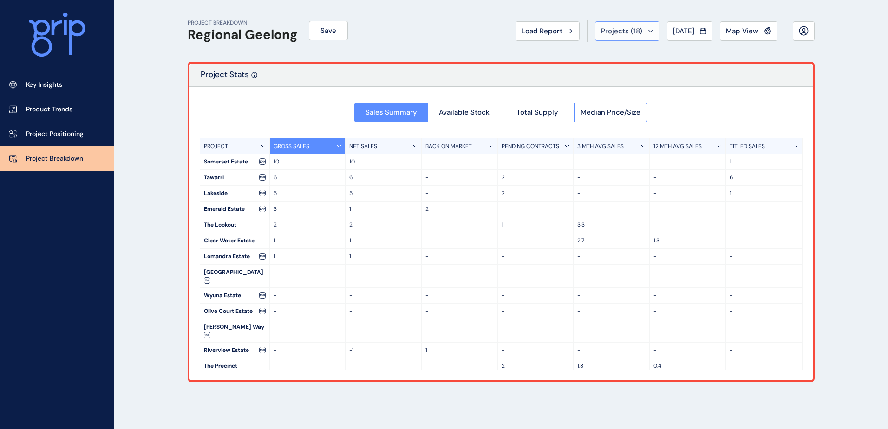
click at [637, 29] on div "Projects ( 18 )" at bounding box center [627, 30] width 52 height 9
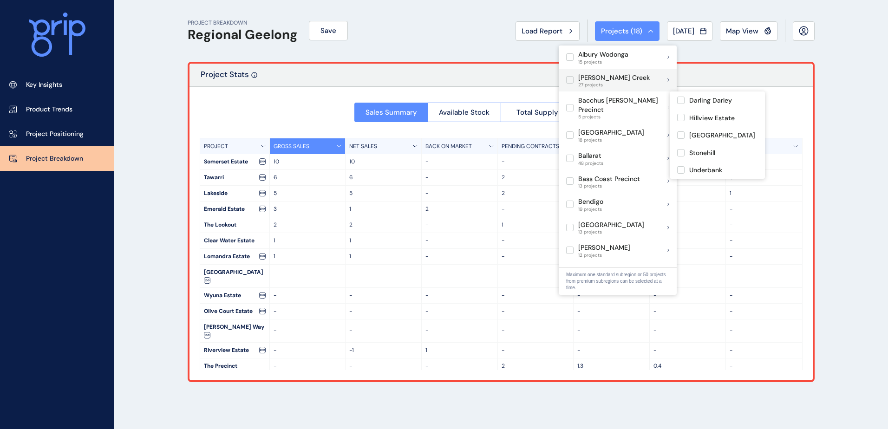
click at [606, 114] on span "5 projects" at bounding box center [623, 117] width 90 height 6
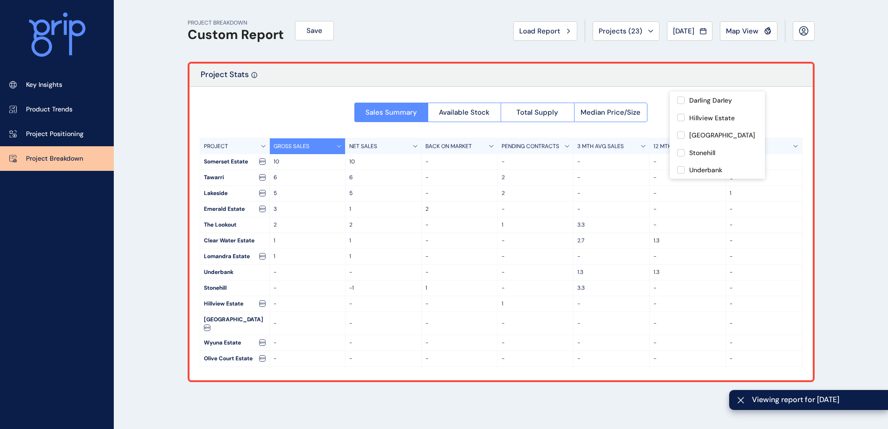
click at [165, 137] on div "PROJECT BREAKDOWN Custom Report Save Load Report Projects ( 23 ) [DATE] 2025 < …" at bounding box center [444, 214] width 888 height 429
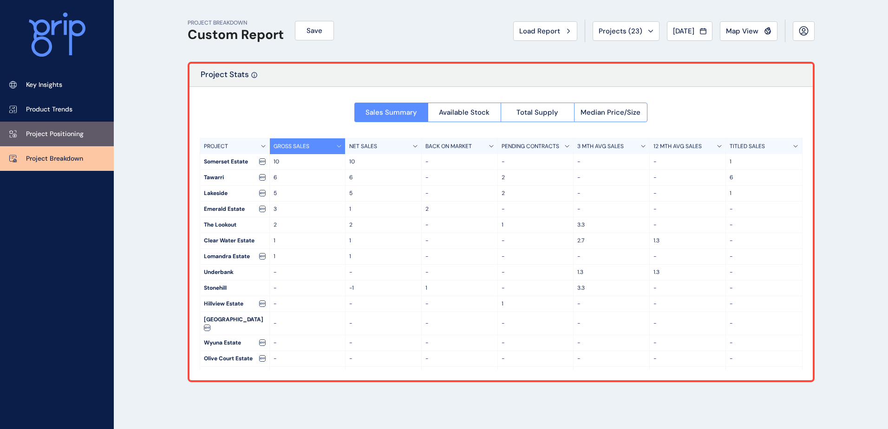
click at [62, 136] on p "Project Positioning" at bounding box center [55, 134] width 58 height 9
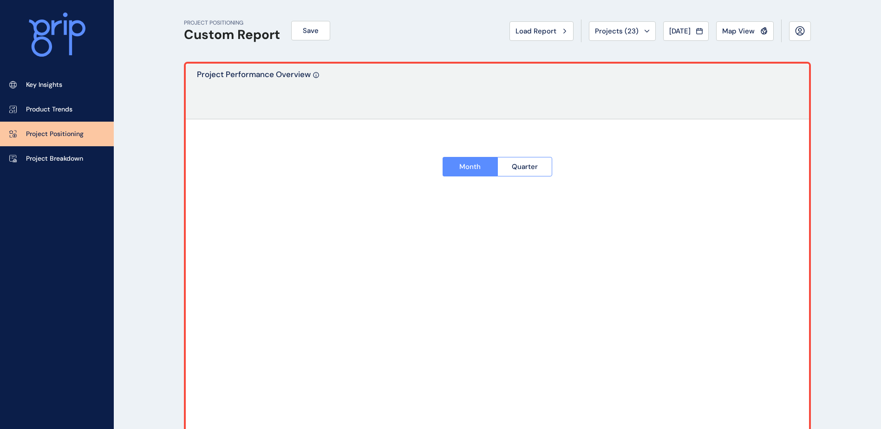
type input "**********"
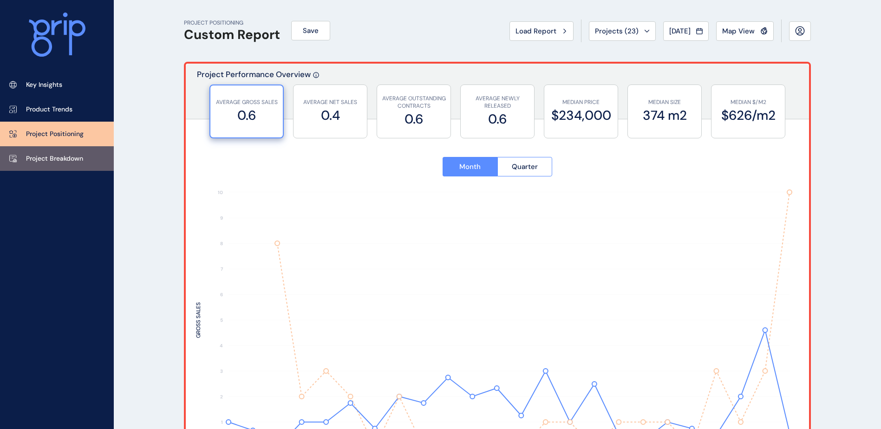
click at [62, 150] on link "Project Breakdown" at bounding box center [57, 158] width 114 height 25
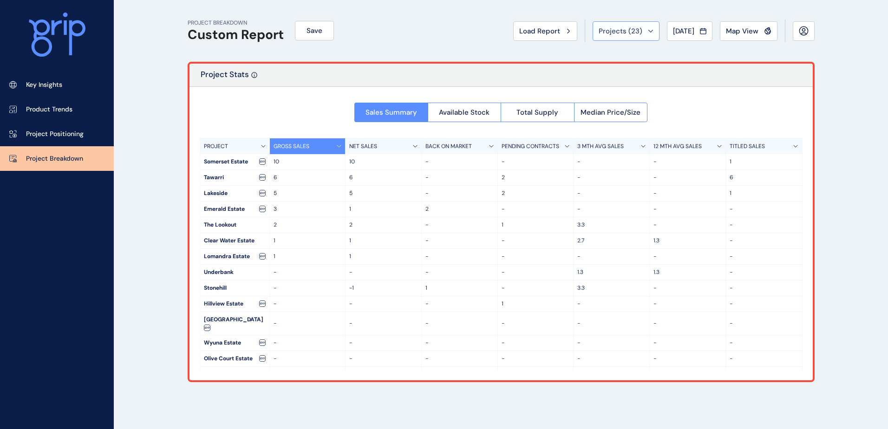
click at [624, 36] on button "Projects ( 23 )" at bounding box center [626, 31] width 67 height 20
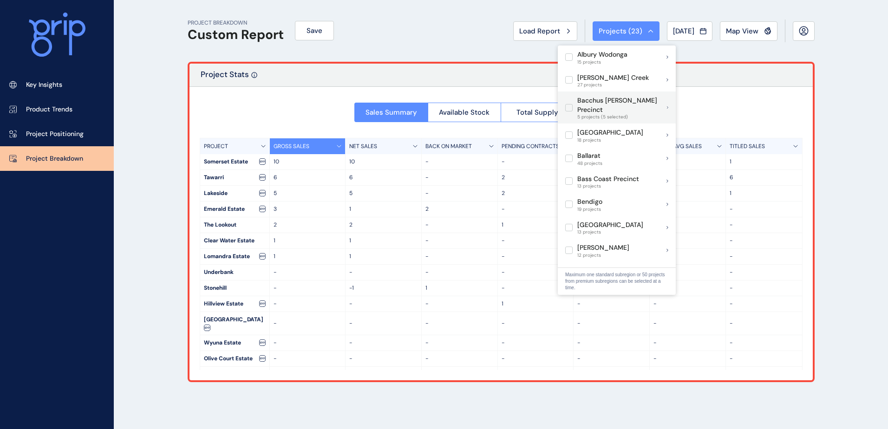
click at [589, 99] on p "Bacchus [PERSON_NAME] Precinct" at bounding box center [622, 105] width 90 height 18
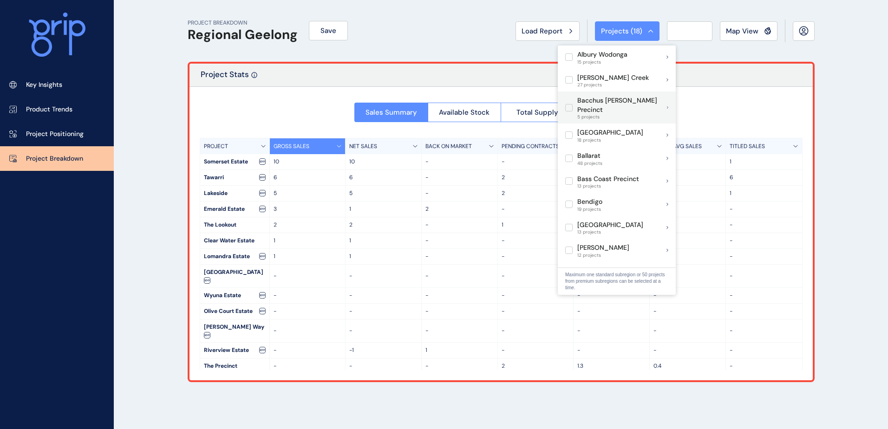
click at [590, 101] on p "Bacchus [PERSON_NAME] Precinct" at bounding box center [622, 105] width 90 height 18
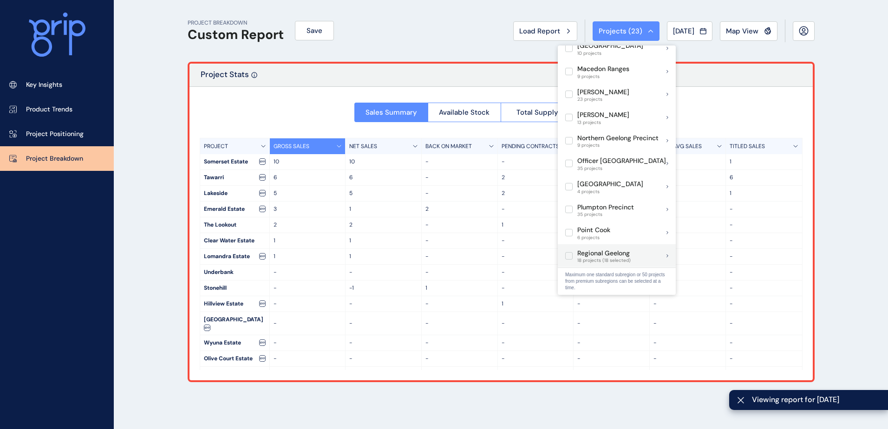
scroll to position [557, 0]
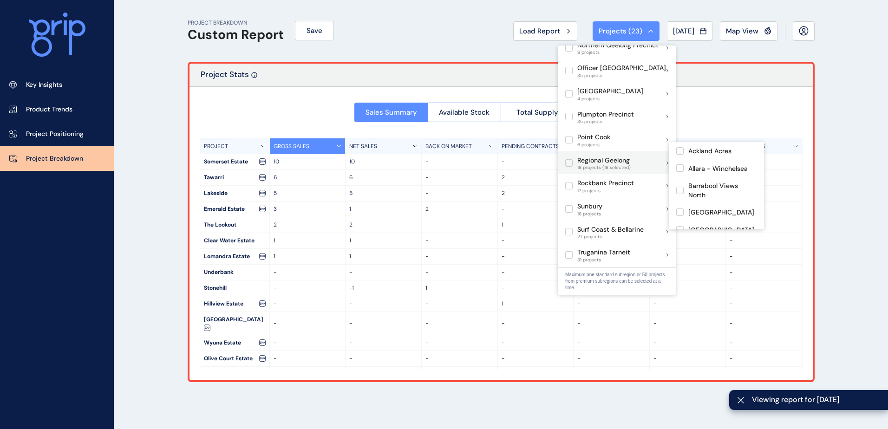
click at [568, 159] on label at bounding box center [568, 162] width 7 height 7
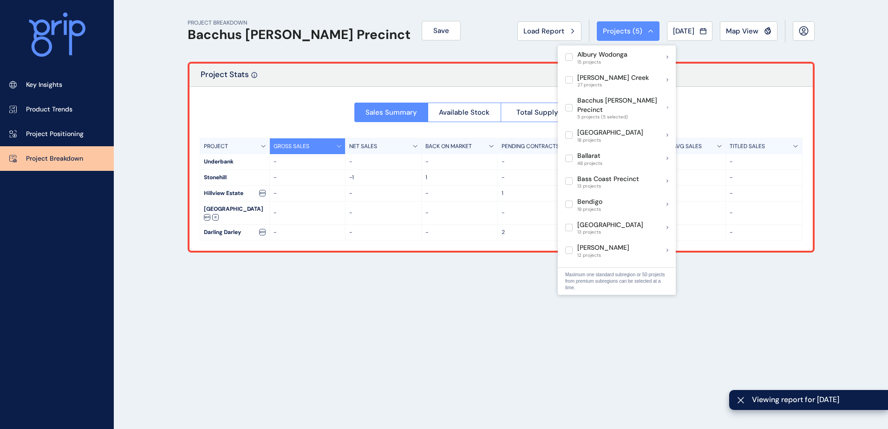
click at [883, 185] on div "PROJECT BREAKDOWN Bacchus [PERSON_NAME] Precinct Save Load Report Projects ( 5 …" at bounding box center [444, 214] width 888 height 429
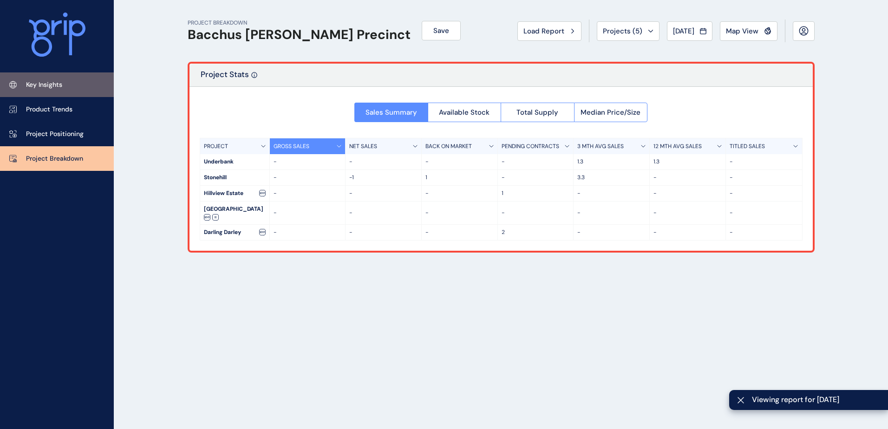
click at [70, 89] on link "Key Insights" at bounding box center [57, 84] width 114 height 25
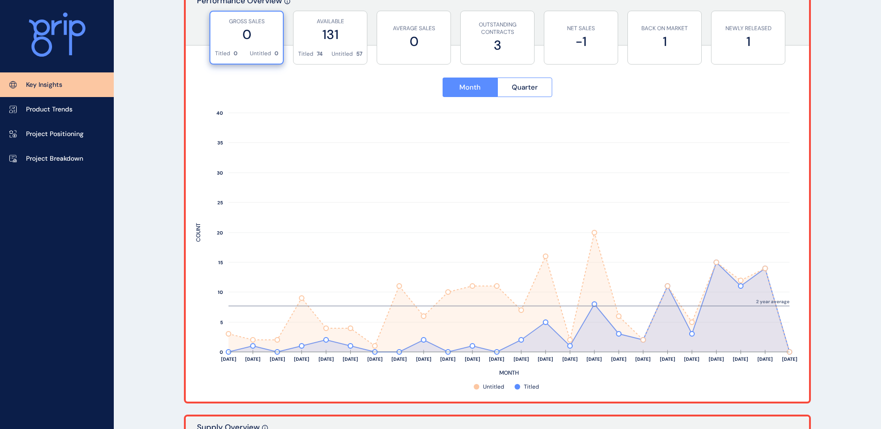
scroll to position [372, 0]
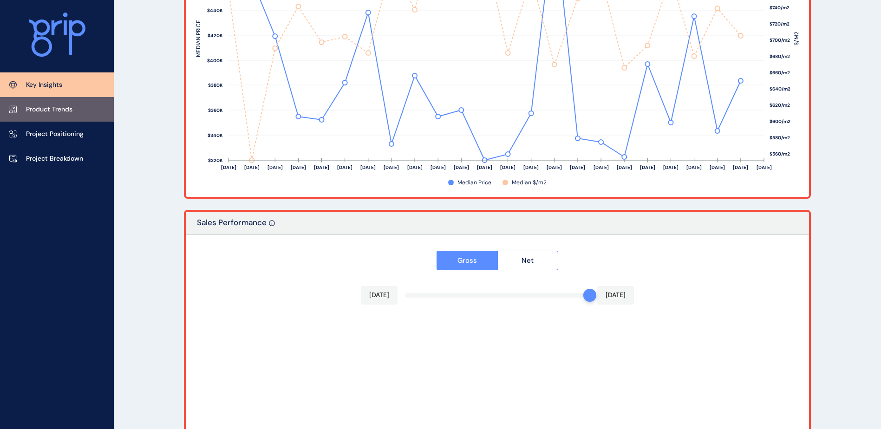
click at [66, 111] on p "Product Trends" at bounding box center [49, 109] width 46 height 9
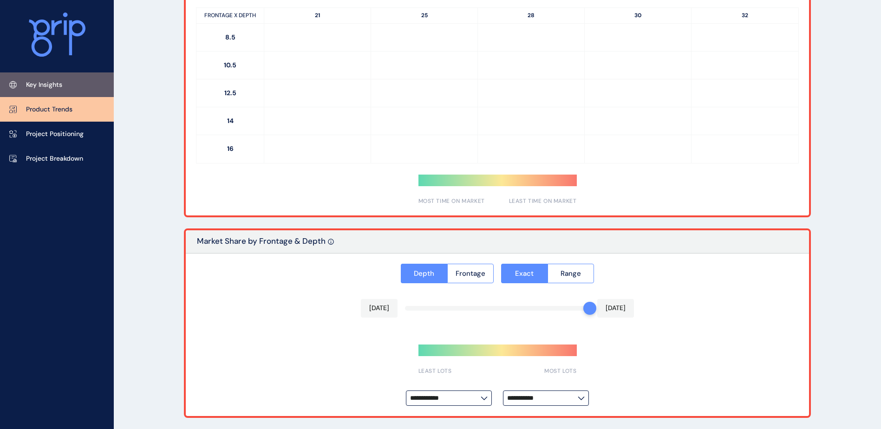
type input "*********"
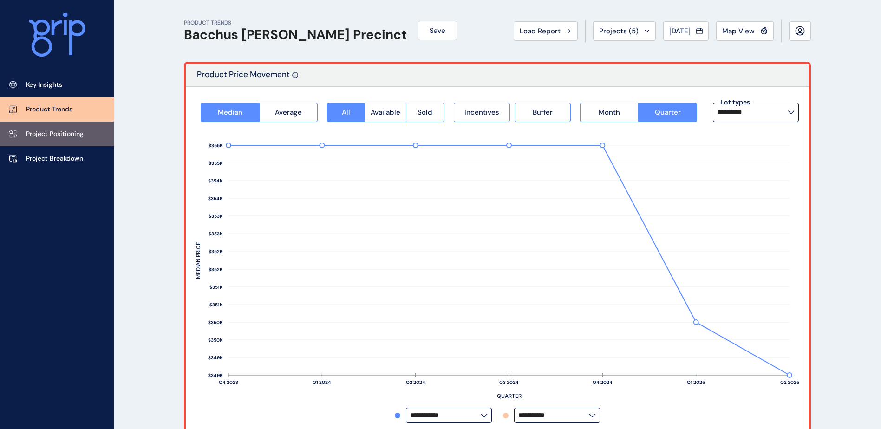
click at [67, 139] on link "Project Positioning" at bounding box center [57, 134] width 114 height 25
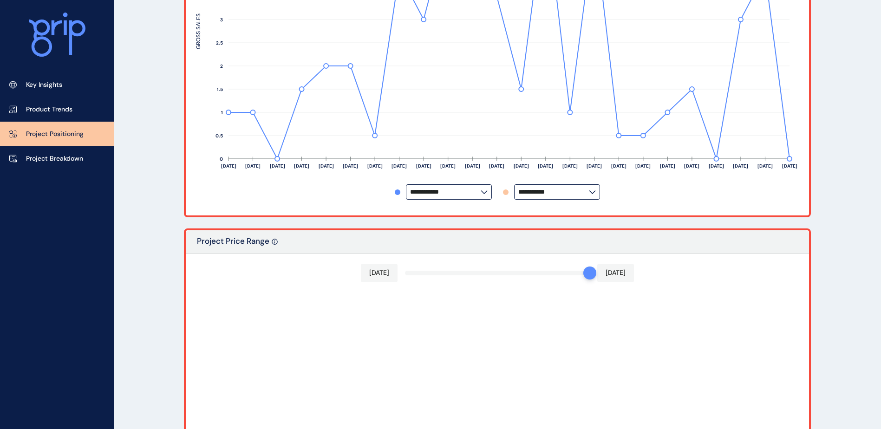
scroll to position [325, 0]
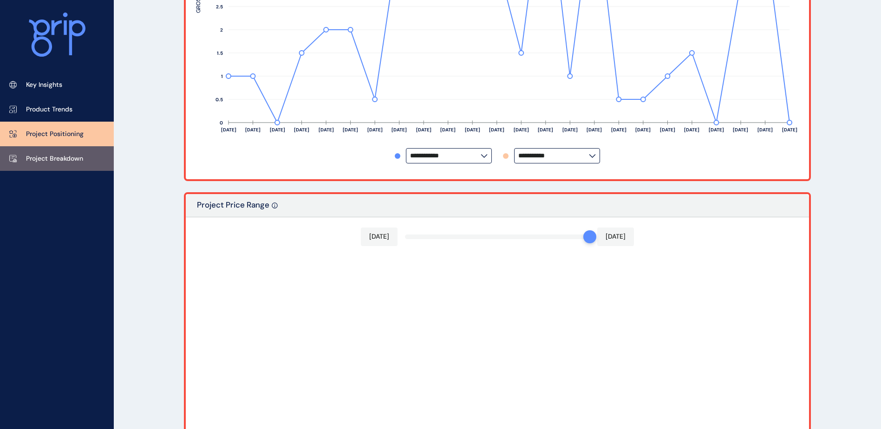
click at [43, 155] on p "Project Breakdown" at bounding box center [54, 158] width 57 height 9
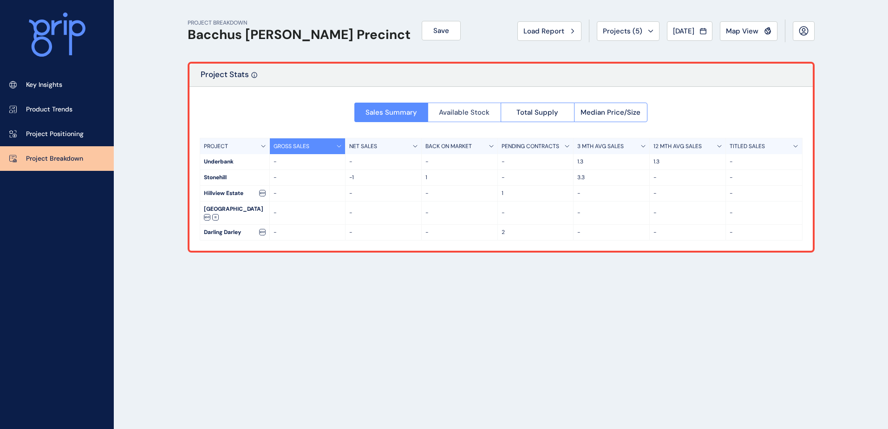
click at [464, 117] on button "Available Stock" at bounding box center [464, 113] width 73 height 20
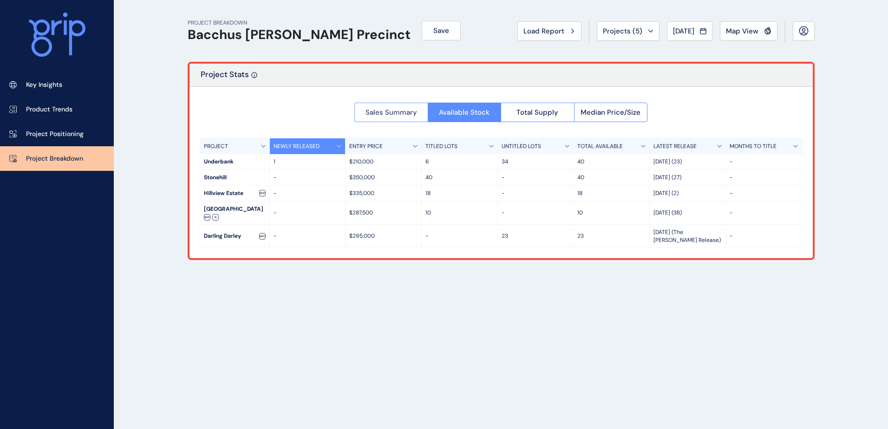
click at [380, 113] on span "Sales Summary" at bounding box center [392, 112] width 52 height 9
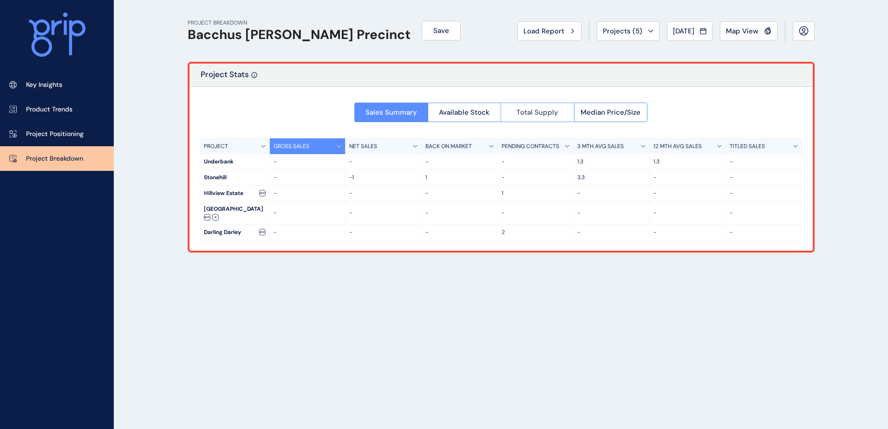
click at [544, 110] on span "Total Supply" at bounding box center [537, 112] width 42 height 9
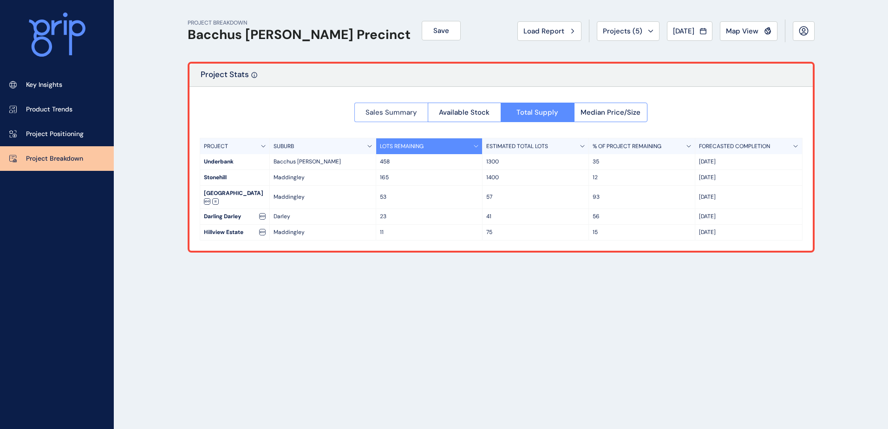
click at [372, 110] on span "Sales Summary" at bounding box center [392, 112] width 52 height 9
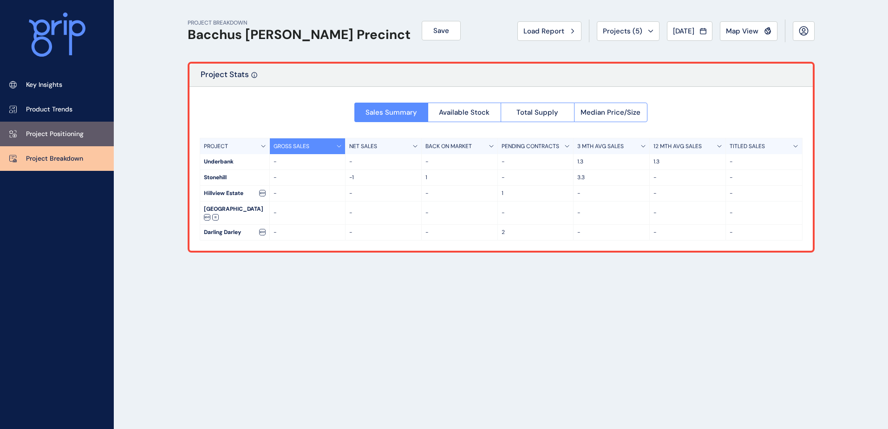
click at [58, 127] on link "Project Positioning" at bounding box center [57, 134] width 114 height 25
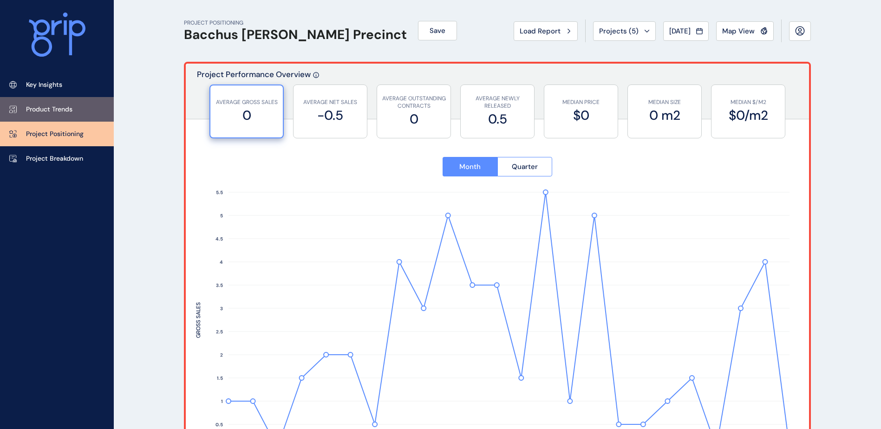
click at [58, 110] on p "Product Trends" at bounding box center [49, 109] width 46 height 9
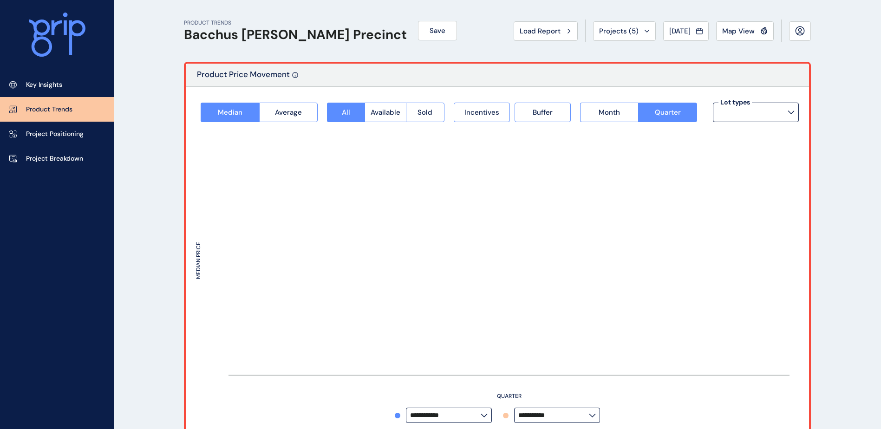
type input "*********"
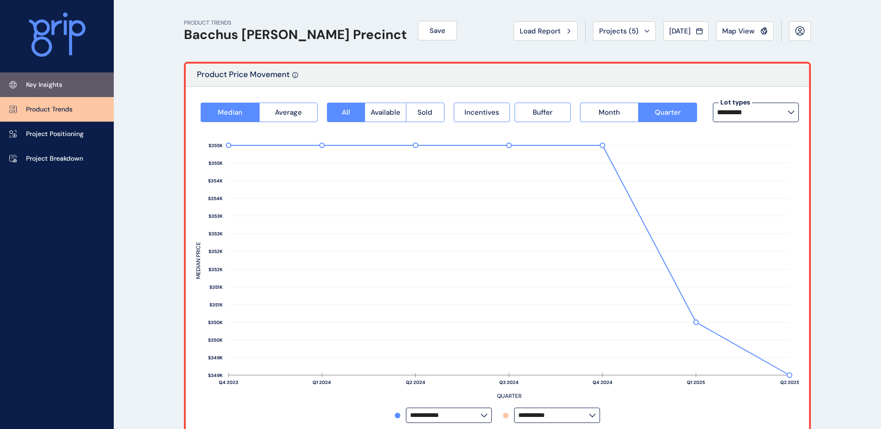
click at [63, 86] on link "Key Insights" at bounding box center [57, 84] width 114 height 25
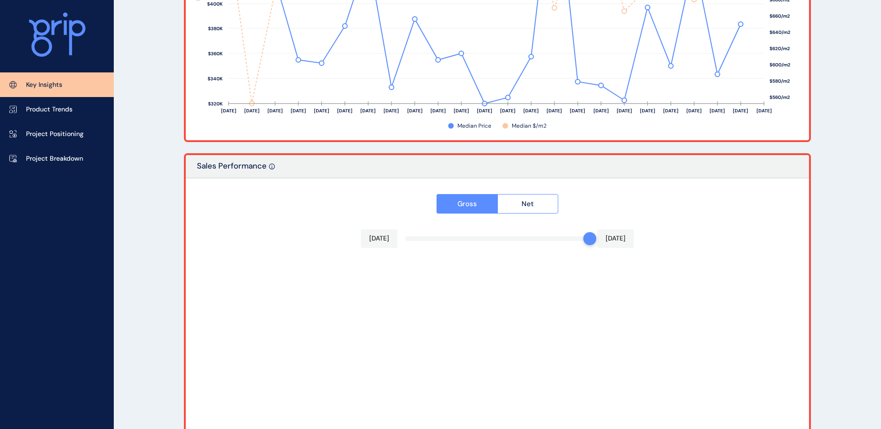
scroll to position [1447, 0]
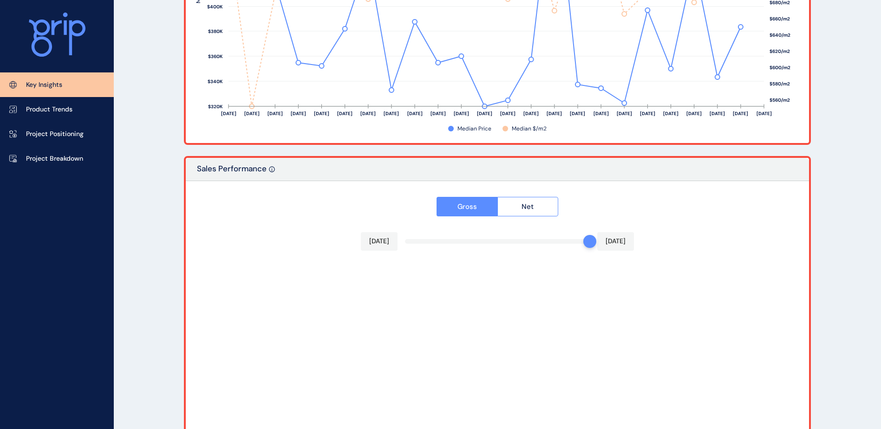
click at [364, 243] on div "[DATE]" at bounding box center [379, 241] width 37 height 19
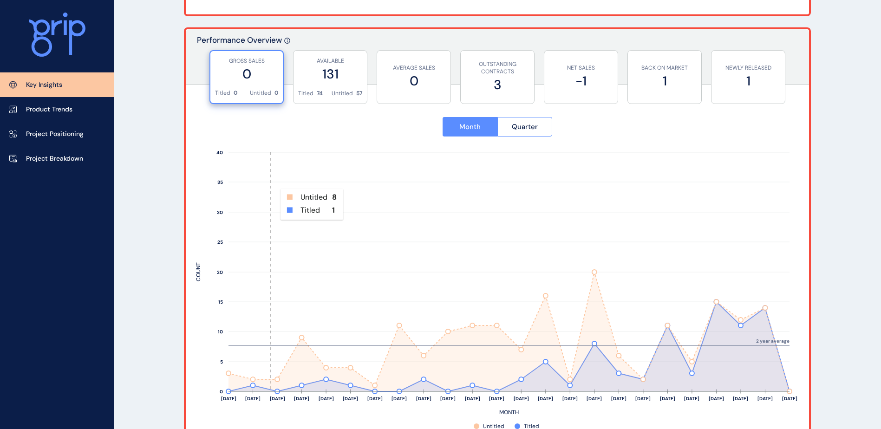
scroll to position [511, 0]
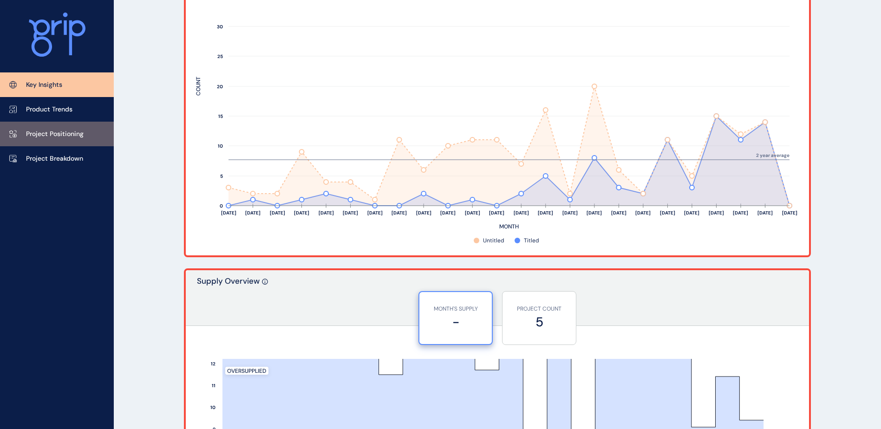
click at [60, 131] on p "Project Positioning" at bounding box center [55, 134] width 58 height 9
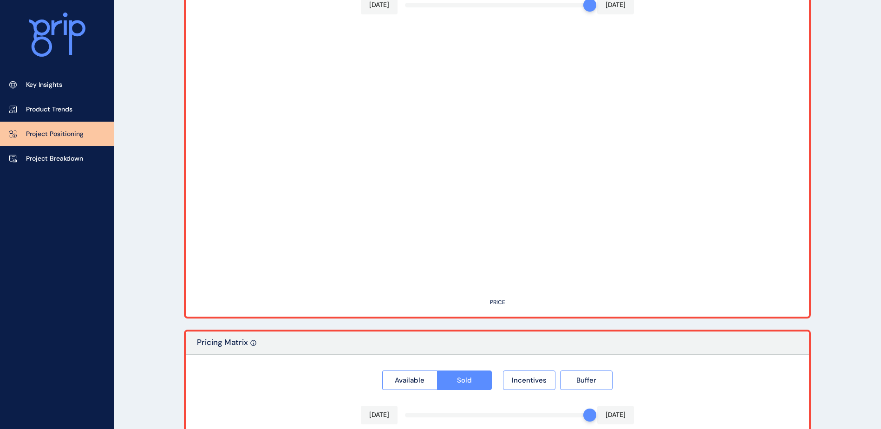
scroll to position [556, 0]
click at [68, 163] on p "Project Breakdown" at bounding box center [54, 158] width 57 height 9
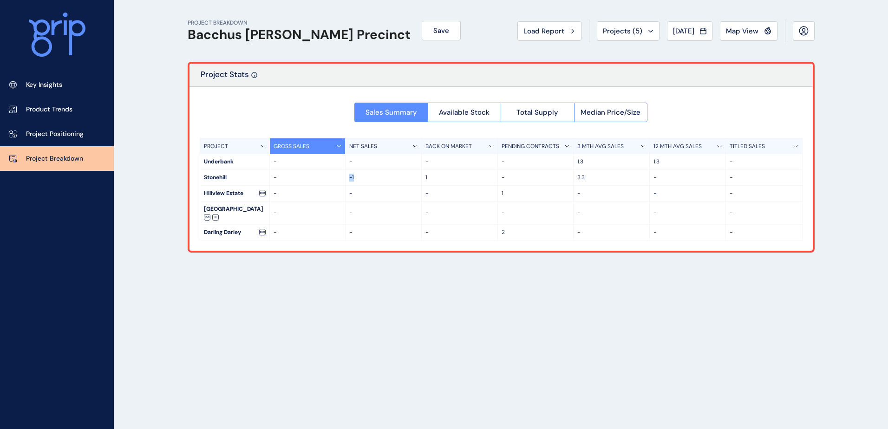
drag, startPoint x: 357, startPoint y: 177, endPoint x: 344, endPoint y: 177, distance: 13.5
click at [344, 177] on div "Stonehill - -1 1 - 3.3 - -" at bounding box center [501, 178] width 602 height 16
drag, startPoint x: 344, startPoint y: 177, endPoint x: 316, endPoint y: 177, distance: 27.4
click at [316, 177] on p "-" at bounding box center [308, 178] width 68 height 8
click at [444, 121] on button "Available Stock" at bounding box center [464, 113] width 73 height 20
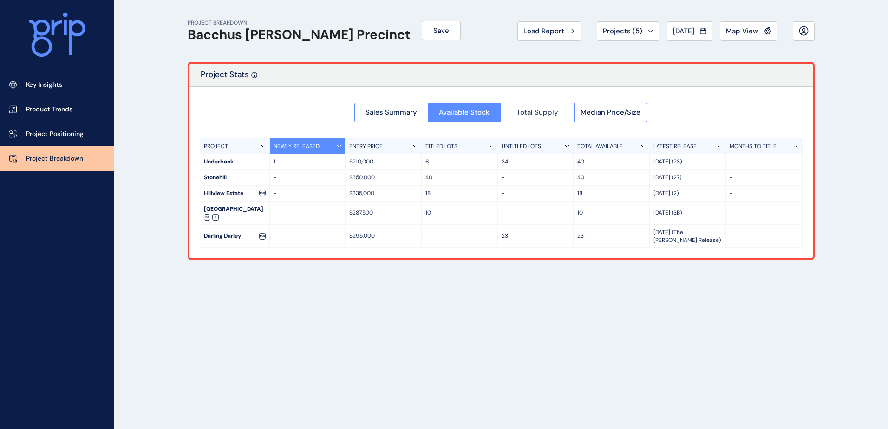
click at [523, 115] on span "Total Supply" at bounding box center [537, 112] width 42 height 9
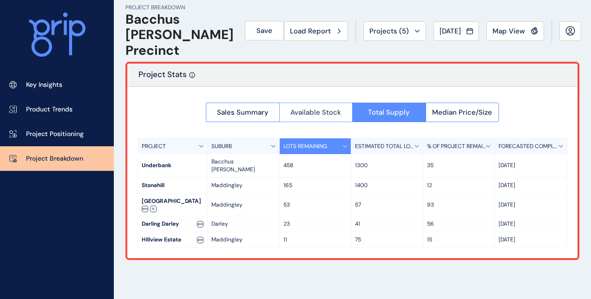
click at [328, 107] on button "Available Stock" at bounding box center [315, 113] width 73 height 20
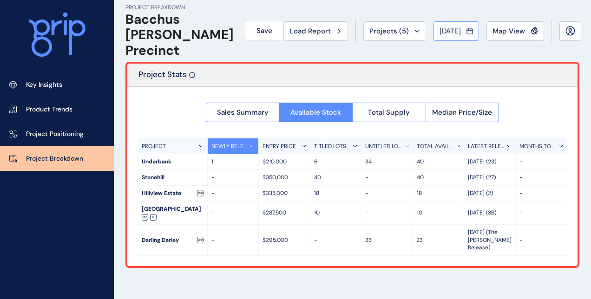
click at [444, 23] on button "[DATE]" at bounding box center [456, 31] width 46 height 20
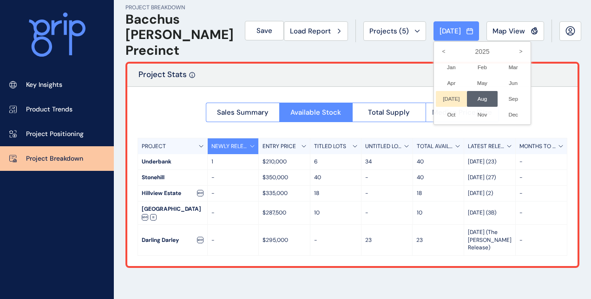
click at [441, 95] on li "[DATE] No report is available for this period. New months are usually published…" at bounding box center [451, 99] width 31 height 16
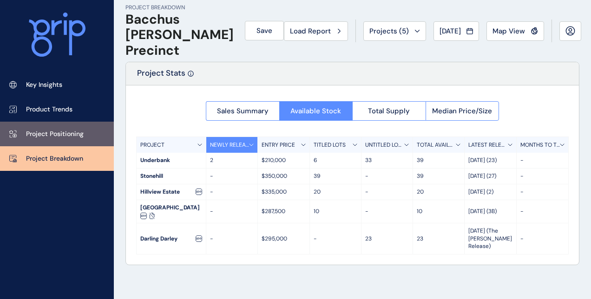
click at [40, 135] on p "Project Positioning" at bounding box center [55, 134] width 58 height 9
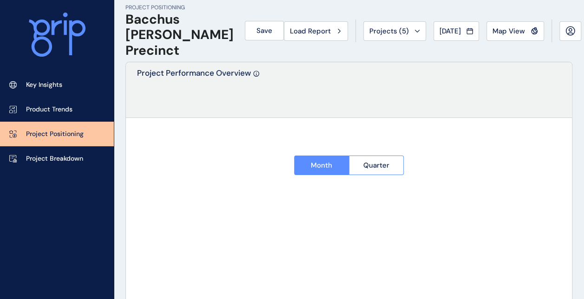
type input "**********"
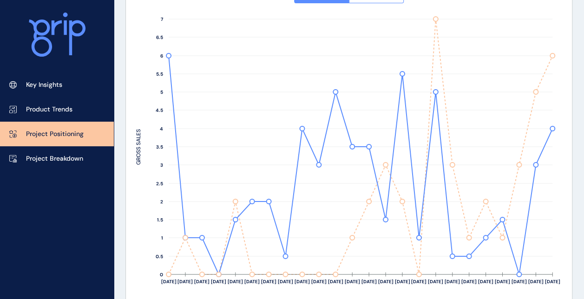
scroll to position [186, 0]
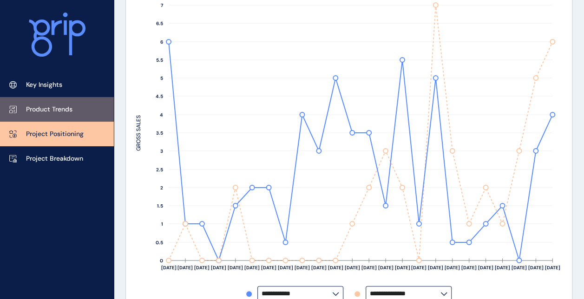
click at [49, 106] on p "Product Trends" at bounding box center [49, 109] width 46 height 9
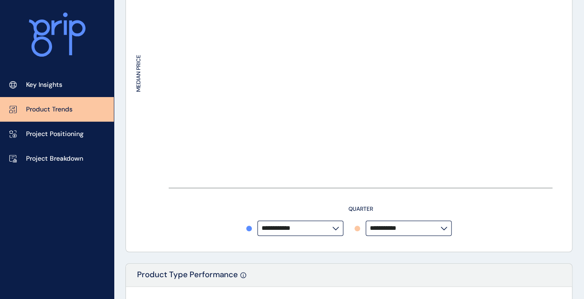
type input "*********"
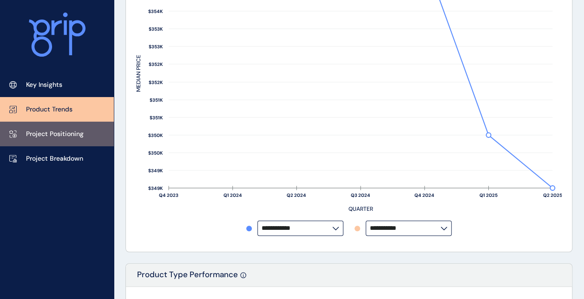
click at [43, 133] on p "Project Positioning" at bounding box center [55, 134] width 58 height 9
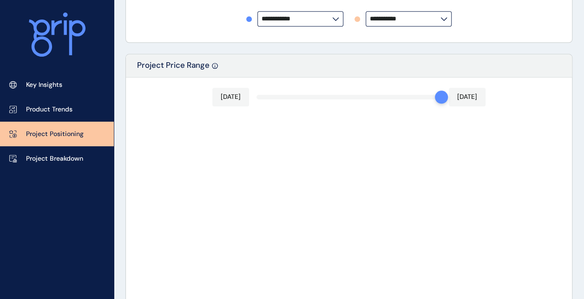
scroll to position [511, 0]
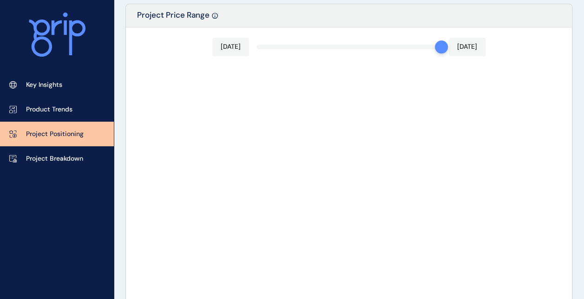
type input "**********"
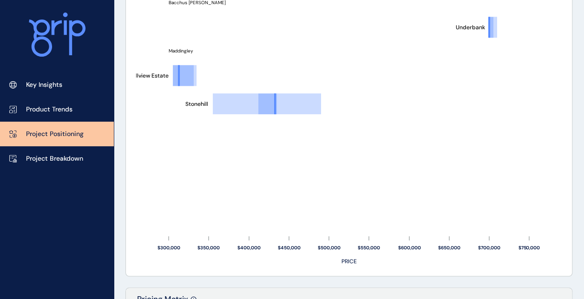
scroll to position [790, 0]
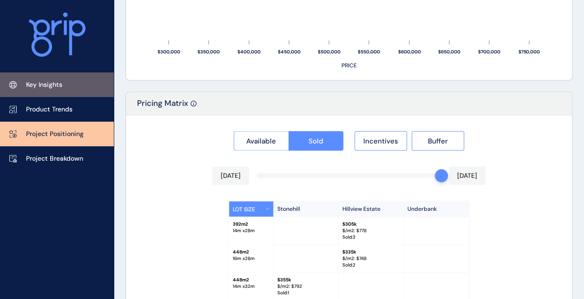
click at [23, 81] on link "Key Insights" at bounding box center [57, 84] width 114 height 25
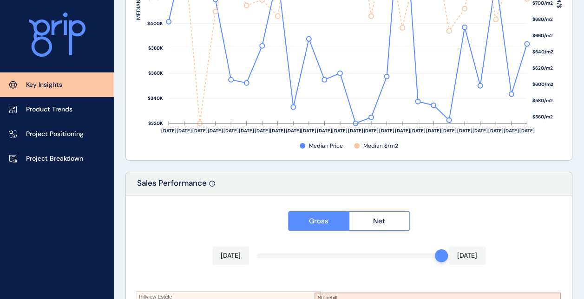
scroll to position [1440, 0]
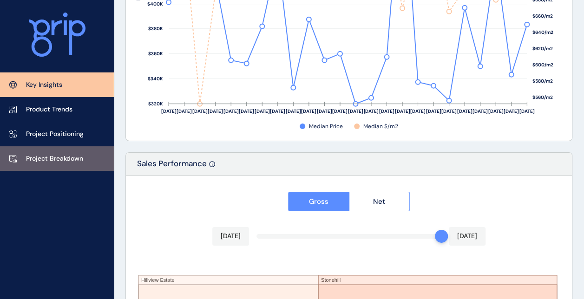
click at [44, 162] on p "Project Breakdown" at bounding box center [54, 158] width 57 height 9
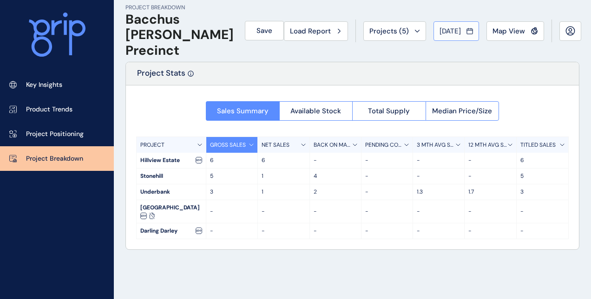
click at [451, 31] on span "[DATE]" at bounding box center [449, 30] width 21 height 9
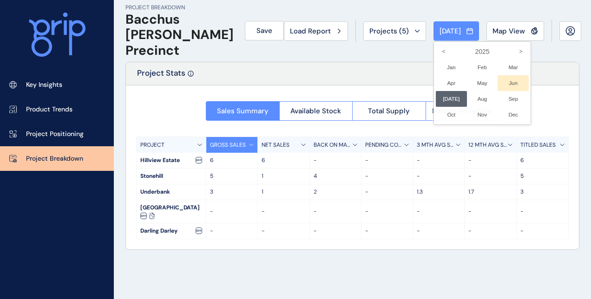
click at [506, 84] on li "Jun No report is available for this period. New months are usually published 5 …" at bounding box center [512, 83] width 31 height 16
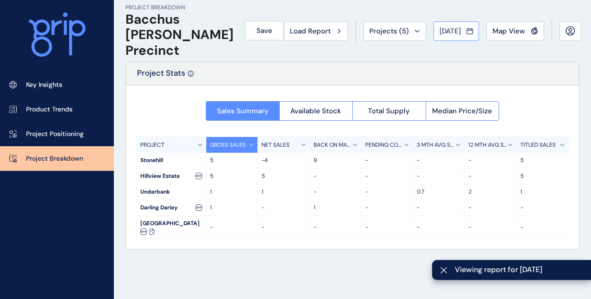
click at [460, 25] on button "[DATE]" at bounding box center [456, 31] width 46 height 20
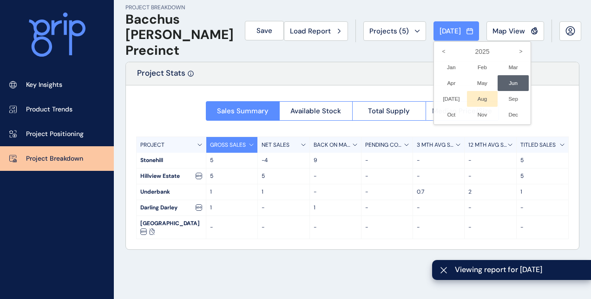
click at [473, 98] on li "Aug No report is available for this period. New months are usually published 5 …" at bounding box center [482, 99] width 31 height 16
